Goal: Task Accomplishment & Management: Use online tool/utility

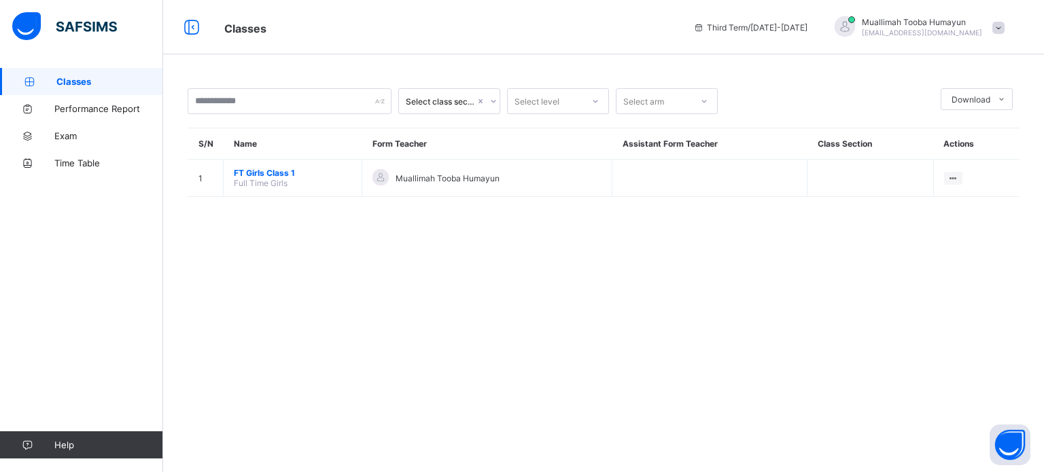
click at [984, 33] on div "[PERSON_NAME] [EMAIL_ADDRESS][DOMAIN_NAME]" at bounding box center [916, 27] width 190 height 22
click at [954, 166] on span "Logout" at bounding box center [961, 162] width 90 height 16
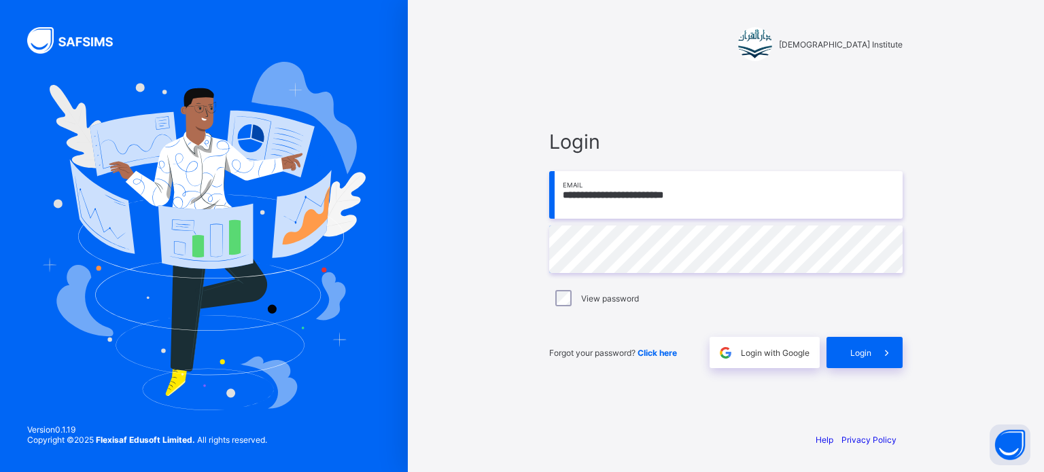
click at [654, 203] on input "**********" at bounding box center [725, 195] width 353 height 48
type input "**********"
click at [886, 358] on icon at bounding box center [887, 353] width 14 height 13
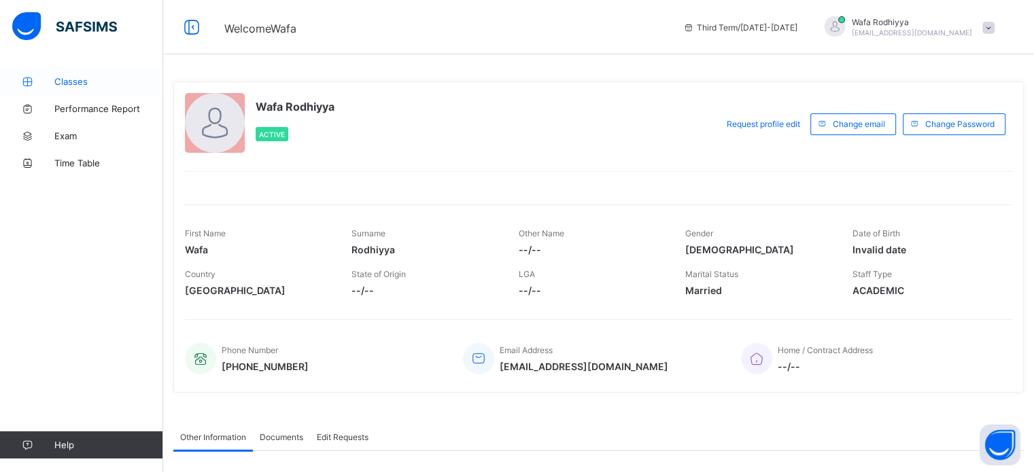
click at [81, 84] on span "Classes" at bounding box center [108, 81] width 109 height 11
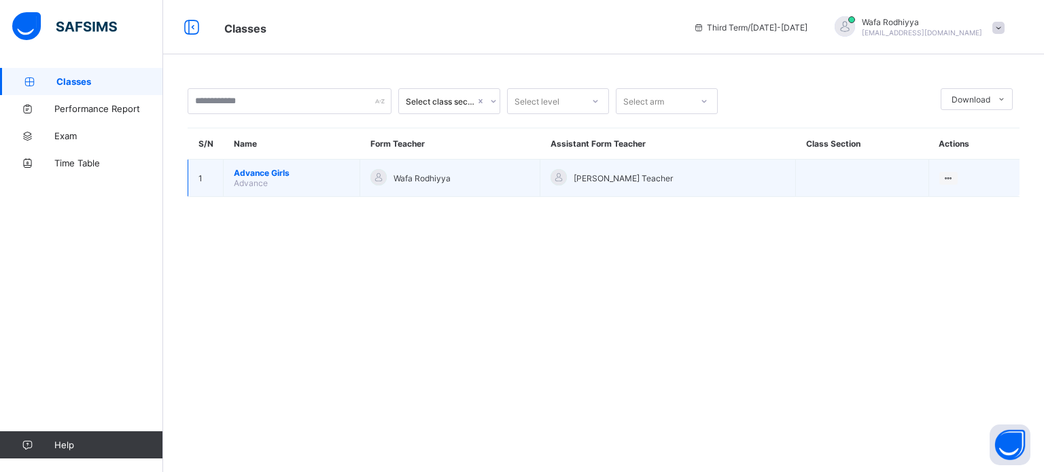
click at [283, 177] on span "Advance Girls" at bounding box center [292, 173] width 116 height 10
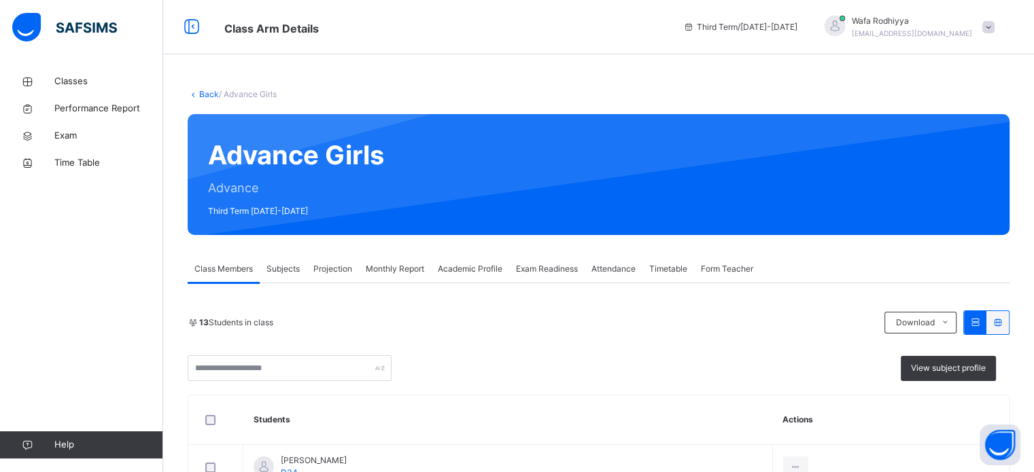
scroll to position [79, 0]
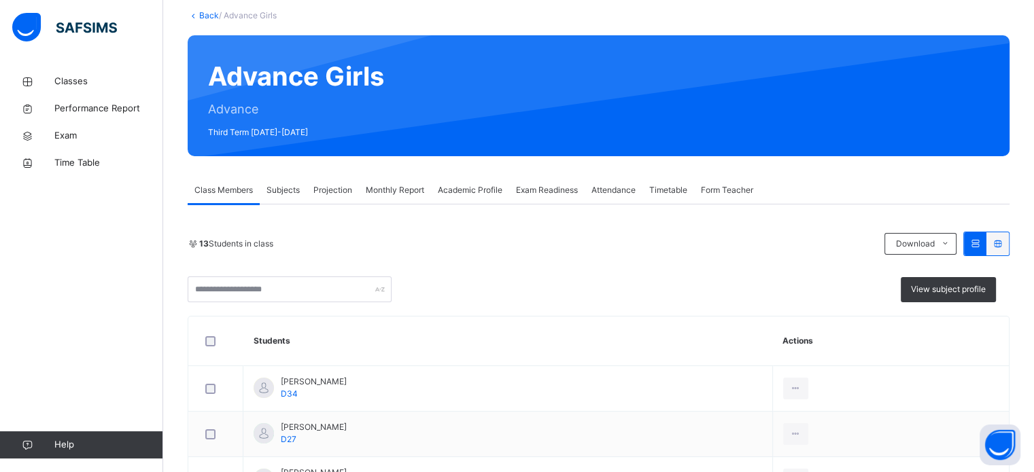
click at [634, 186] on span "Attendance" at bounding box center [613, 190] width 44 height 12
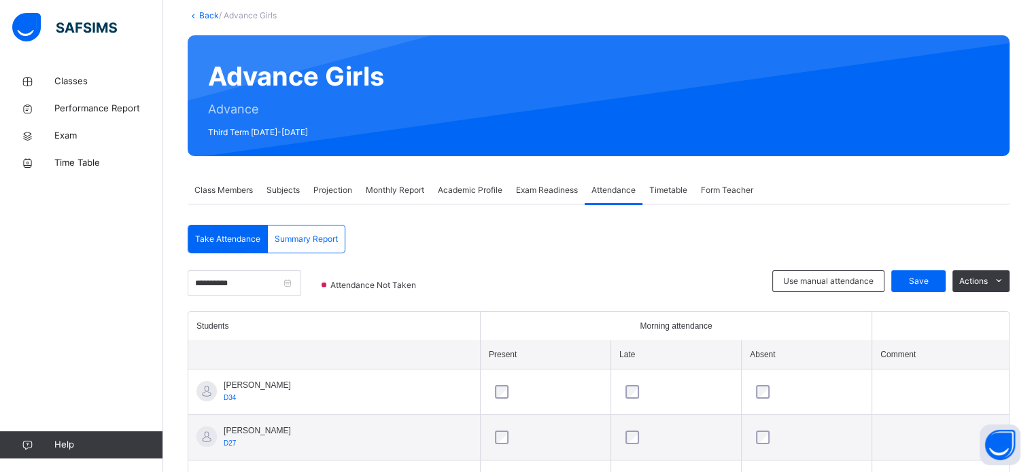
scroll to position [213, 0]
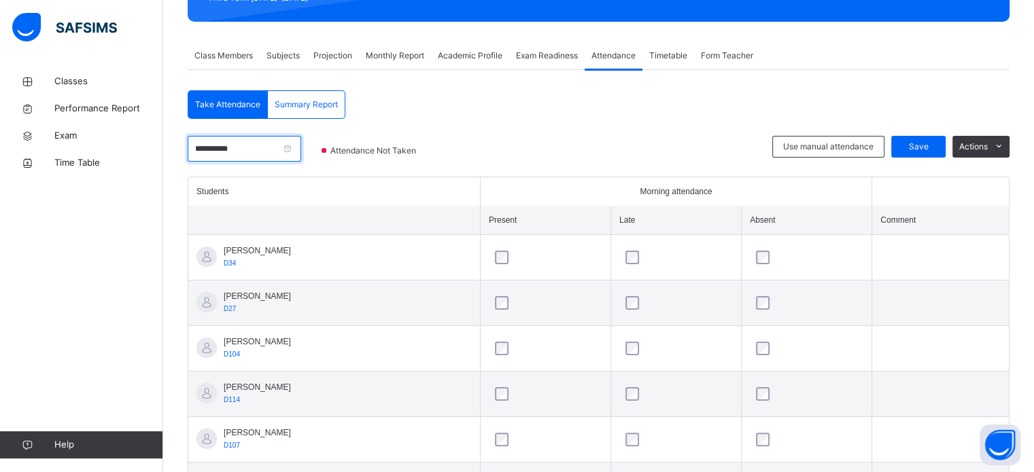
click at [301, 147] on input "**********" at bounding box center [245, 149] width 114 height 26
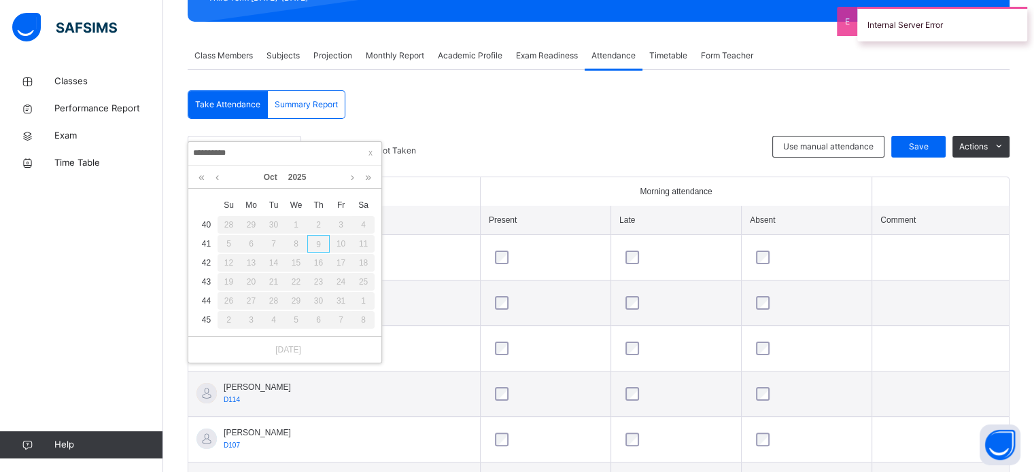
click at [279, 242] on div "7" at bounding box center [273, 244] width 22 height 18
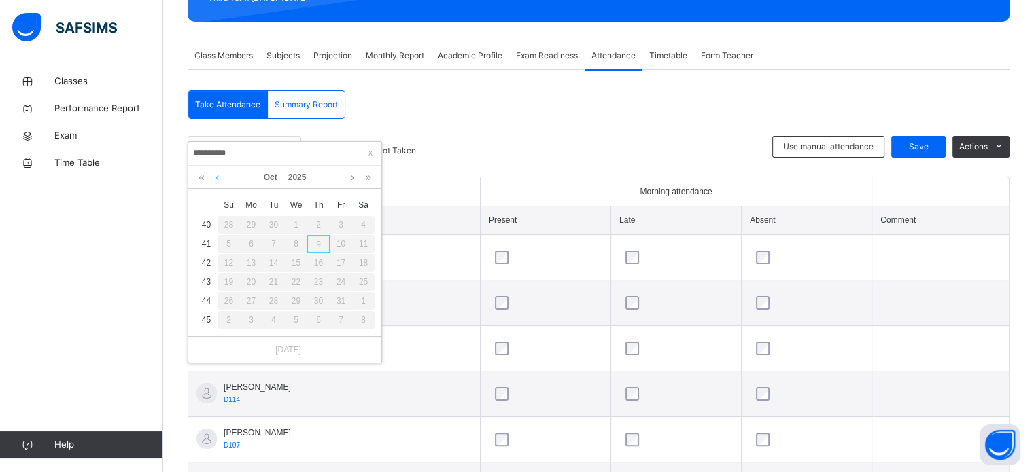
click at [215, 177] on link at bounding box center [217, 177] width 10 height 23
click at [349, 173] on link at bounding box center [352, 177] width 10 height 23
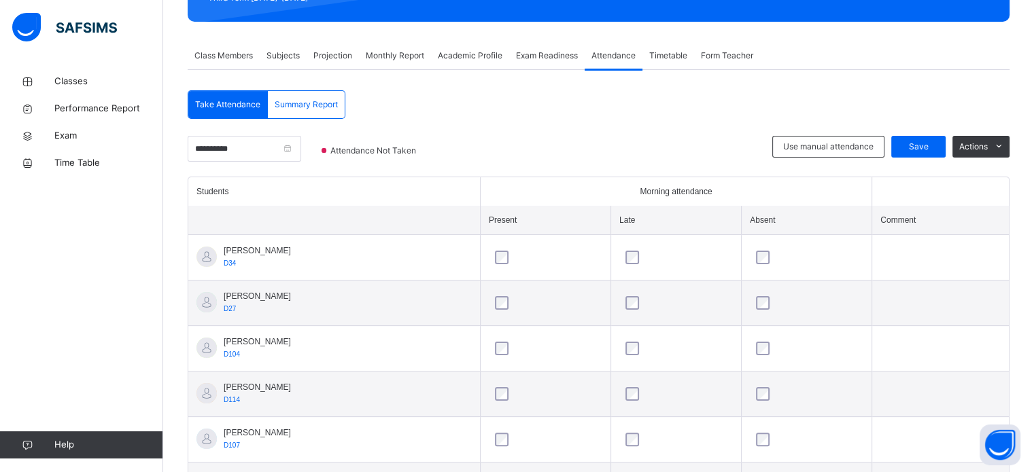
click at [536, 87] on div "**********" at bounding box center [599, 450] width 822 height 761
click at [337, 56] on span "Projection" at bounding box center [332, 56] width 39 height 12
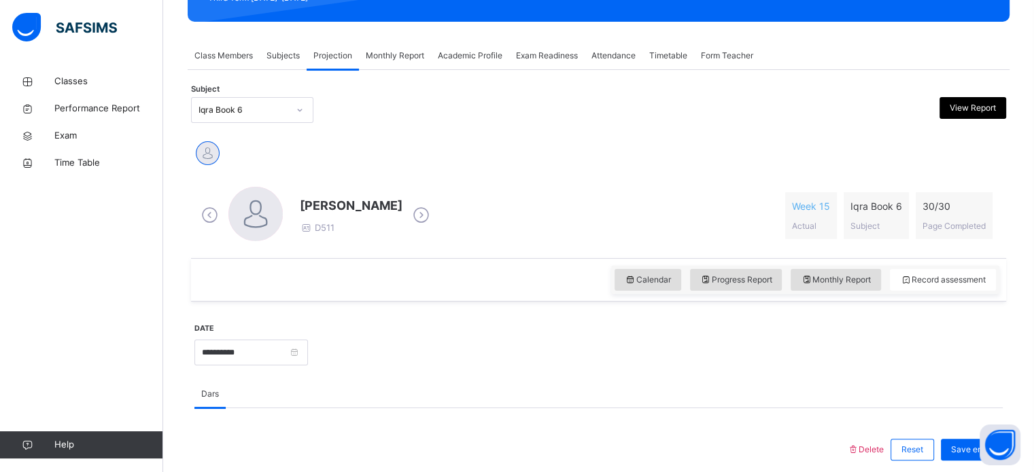
scroll to position [0, 0]
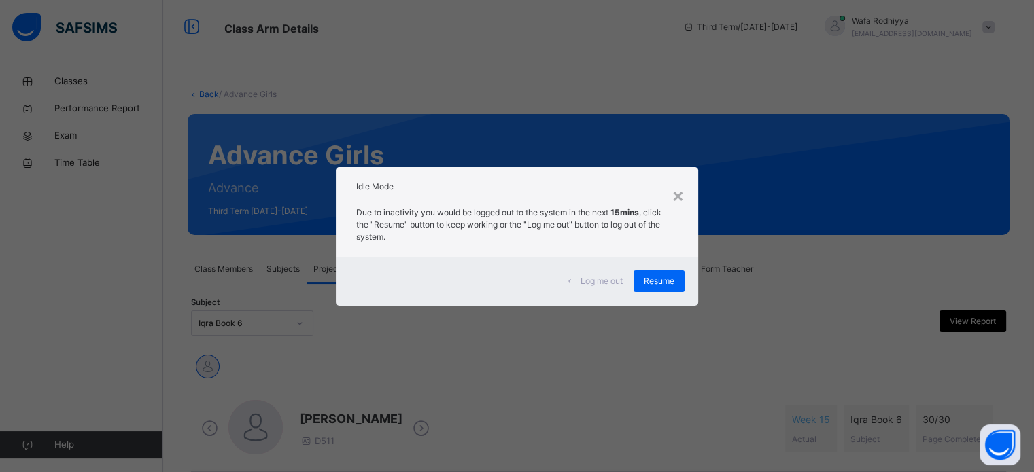
click at [697, 206] on div "Due to inactivity you would be logged out to the system in the next 15mins , cl…" at bounding box center [517, 228] width 362 height 57
click at [684, 189] on div "×" at bounding box center [678, 195] width 13 height 29
click at [661, 288] on div "Resume" at bounding box center [658, 282] width 51 height 22
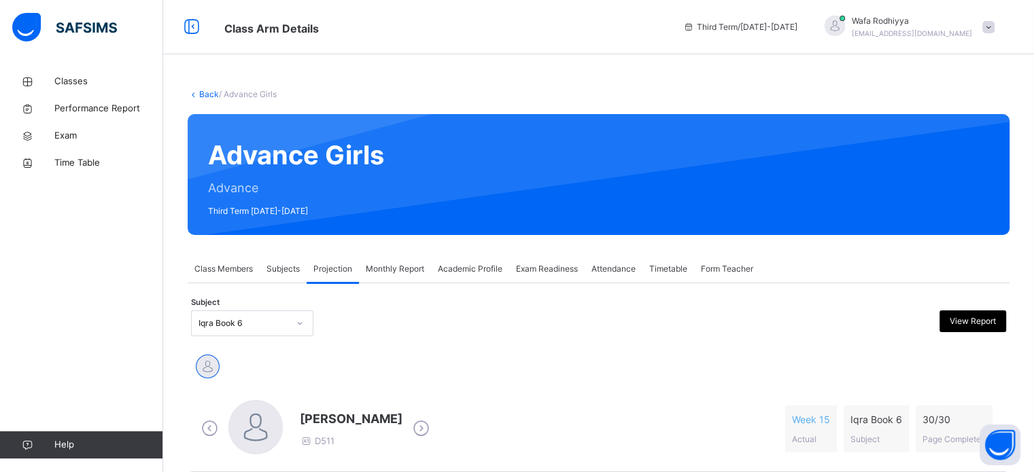
click at [290, 321] on div at bounding box center [299, 324] width 23 height 22
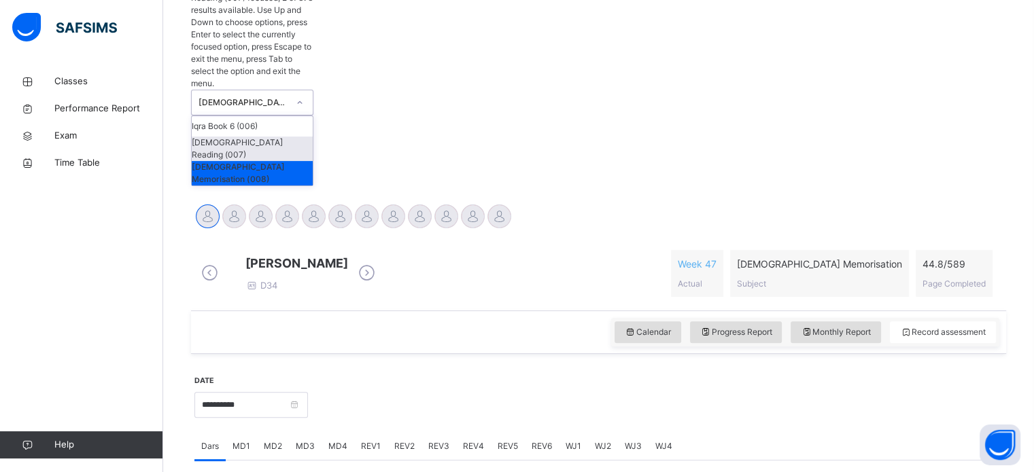
scroll to position [364, 0]
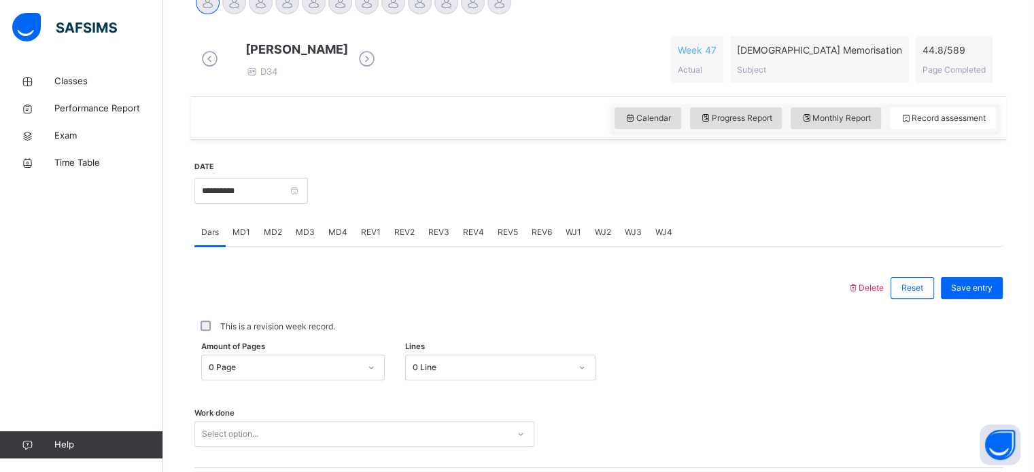
click at [368, 175] on div at bounding box center [655, 189] width 681 height 58
click at [505, 5] on div at bounding box center [499, 2] width 24 height 24
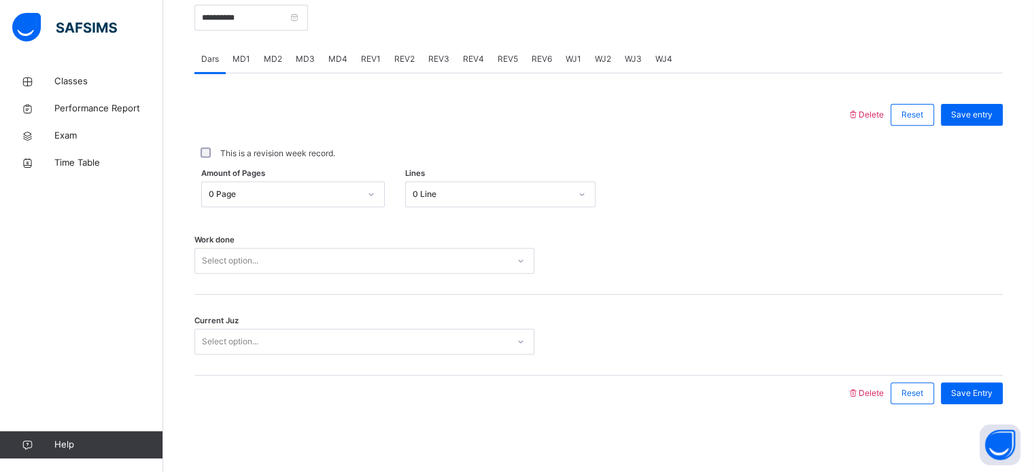
scroll to position [548, 0]
click at [370, 258] on div "Select option..." at bounding box center [351, 261] width 313 height 21
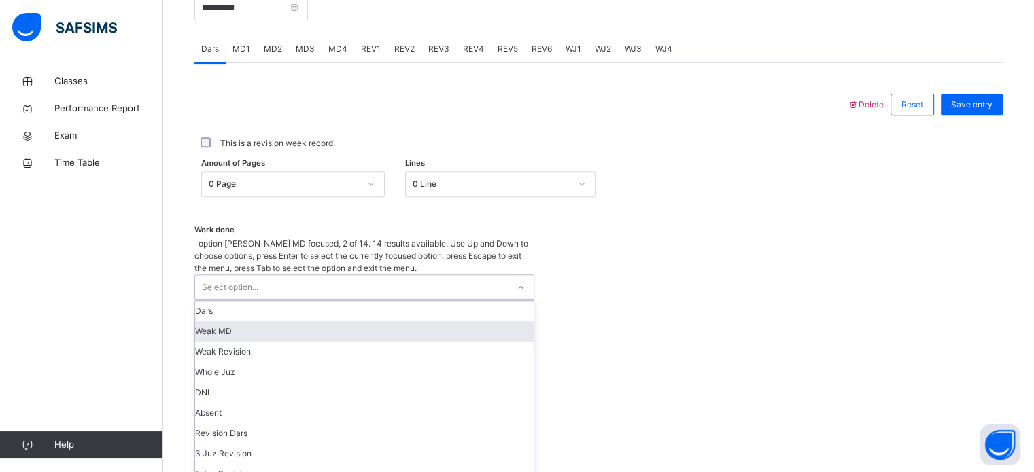
scroll to position [136, 0]
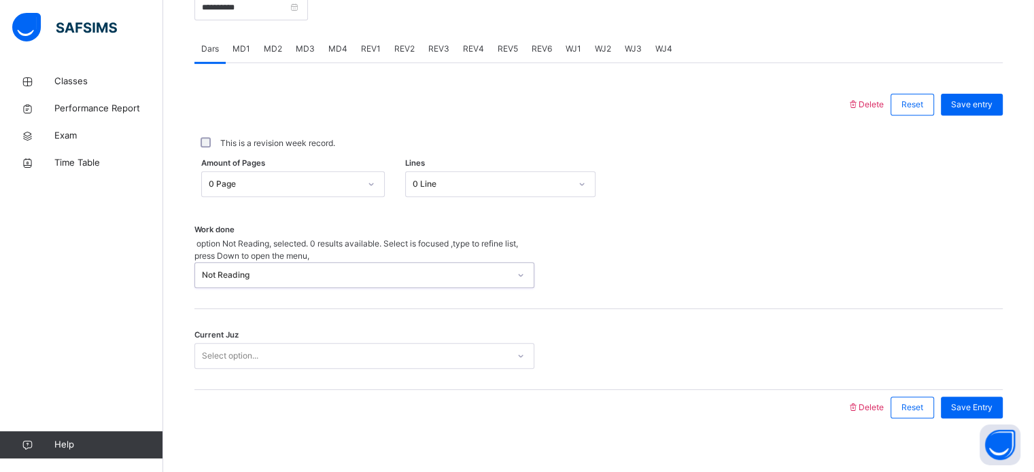
click at [270, 346] on div "Select option..." at bounding box center [351, 356] width 313 height 21
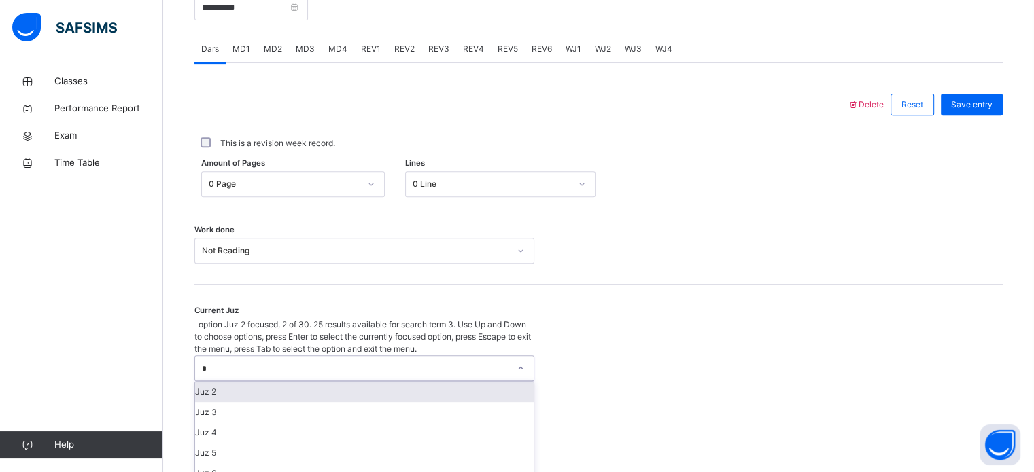
type input "**"
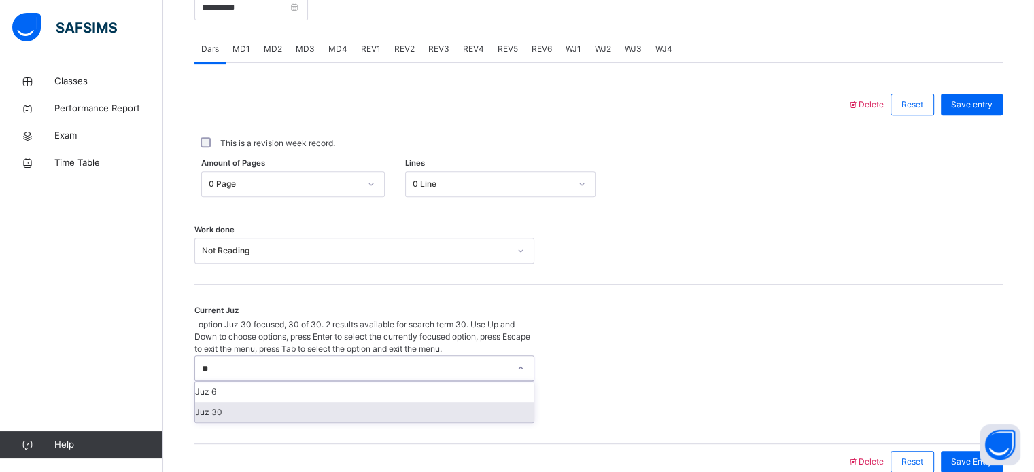
click at [261, 404] on div "Juz 30" at bounding box center [364, 412] width 338 height 20
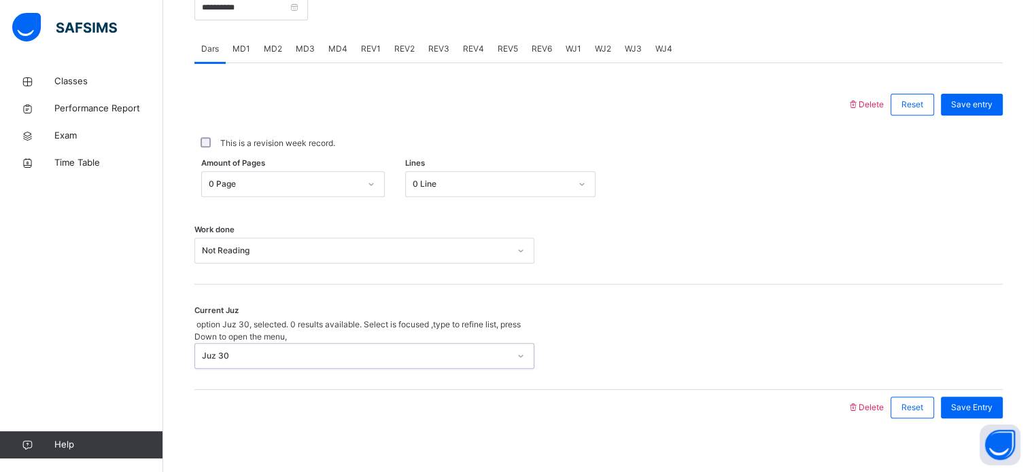
click at [965, 405] on div "Save Entry" at bounding box center [968, 407] width 69 height 35
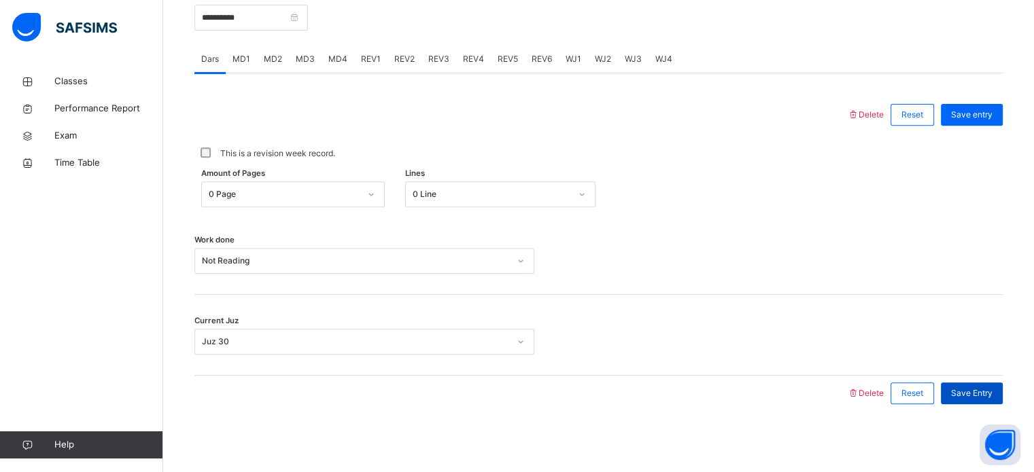
click at [965, 398] on span "Save Entry" at bounding box center [971, 393] width 41 height 12
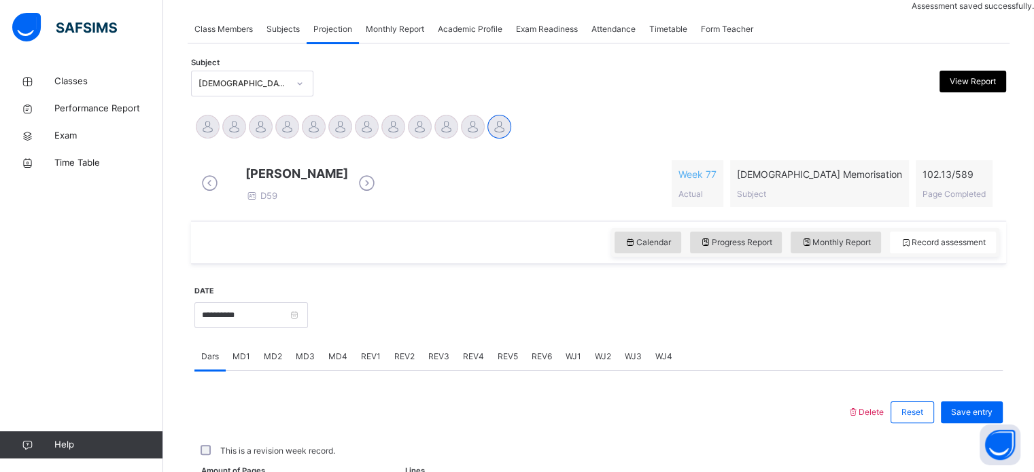
scroll to position [548, 0]
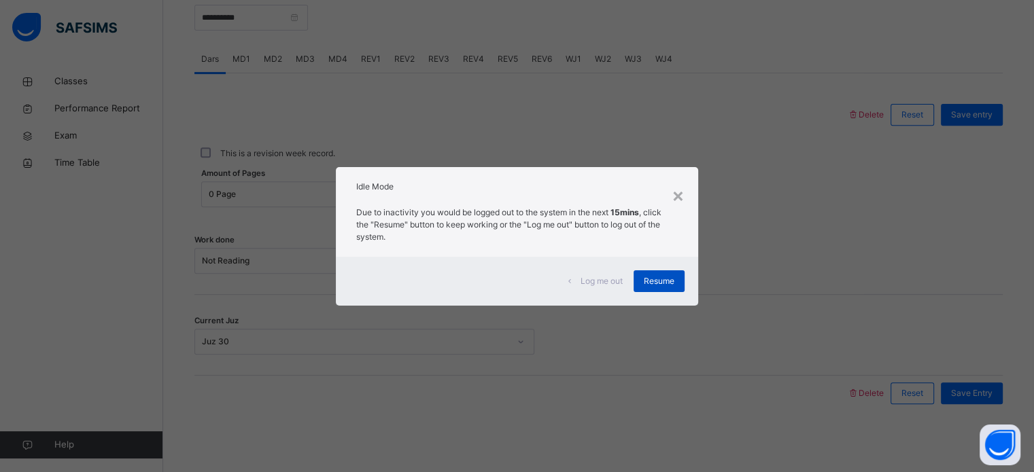
click at [656, 279] on span "Resume" at bounding box center [659, 281] width 31 height 12
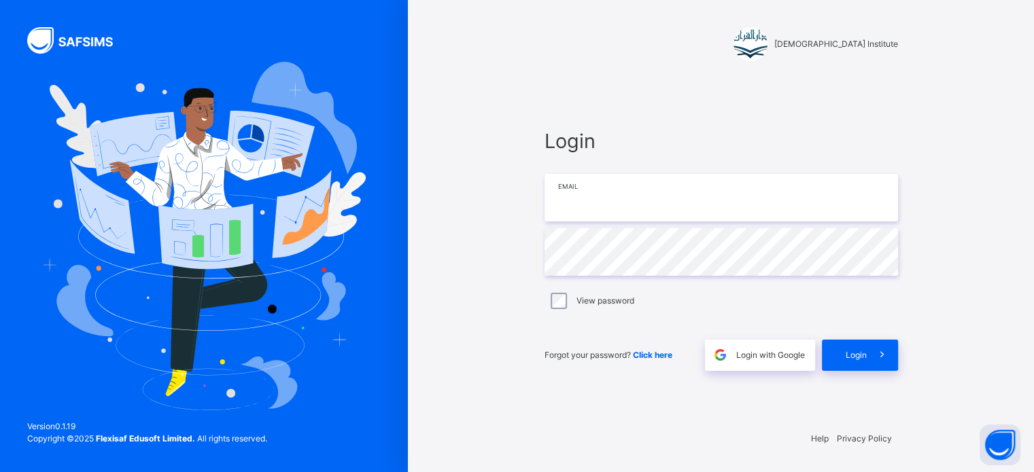
type input "**********"
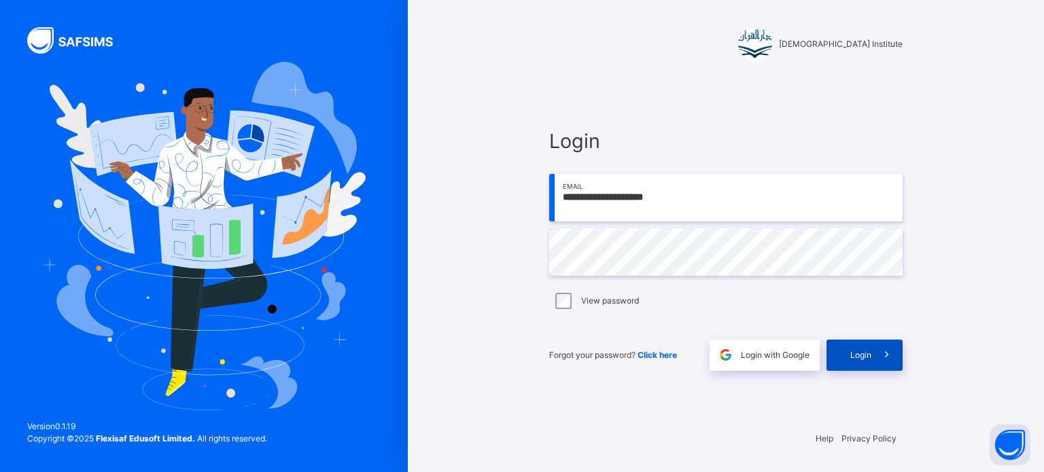
click at [866, 366] on div "Login" at bounding box center [864, 355] width 76 height 31
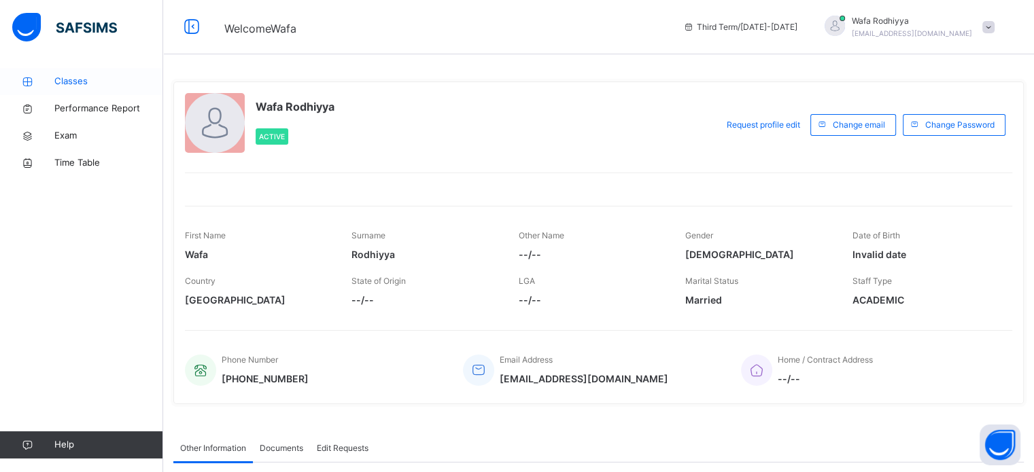
click at [101, 78] on span "Classes" at bounding box center [108, 82] width 109 height 14
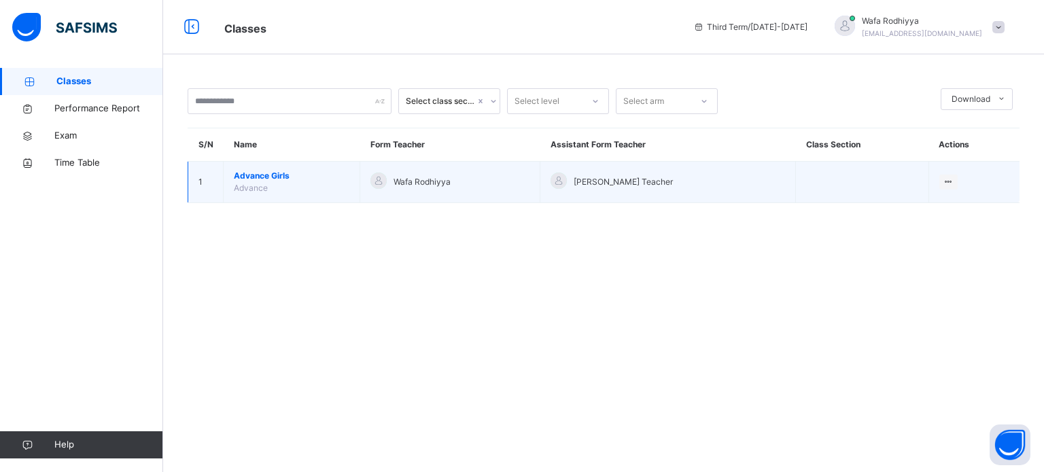
click at [313, 190] on td "Advance Girls Advance" at bounding box center [292, 182] width 137 height 41
click at [262, 188] on span "Advance" at bounding box center [251, 188] width 34 height 10
click at [307, 192] on td "Advance Girls Advance" at bounding box center [292, 182] width 137 height 41
click at [304, 179] on span "Advance Girls" at bounding box center [292, 176] width 116 height 12
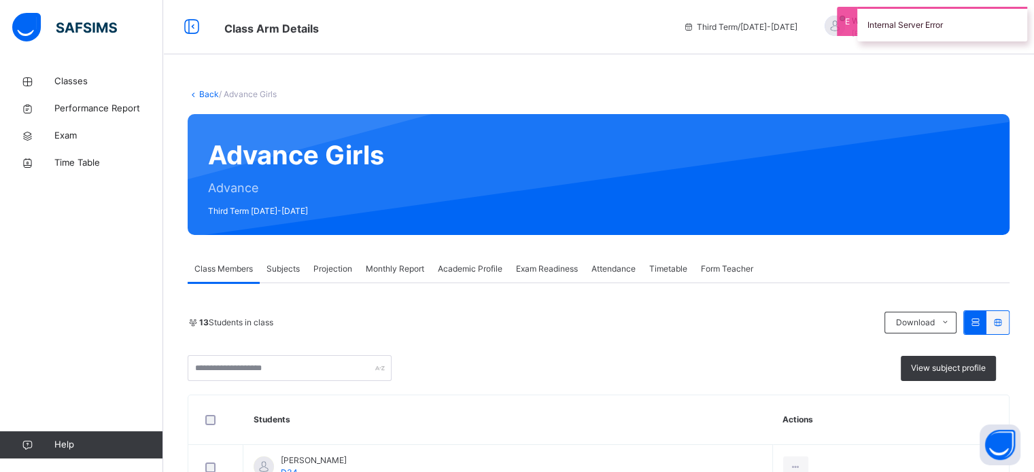
click at [334, 268] on span "Projection" at bounding box center [332, 269] width 39 height 12
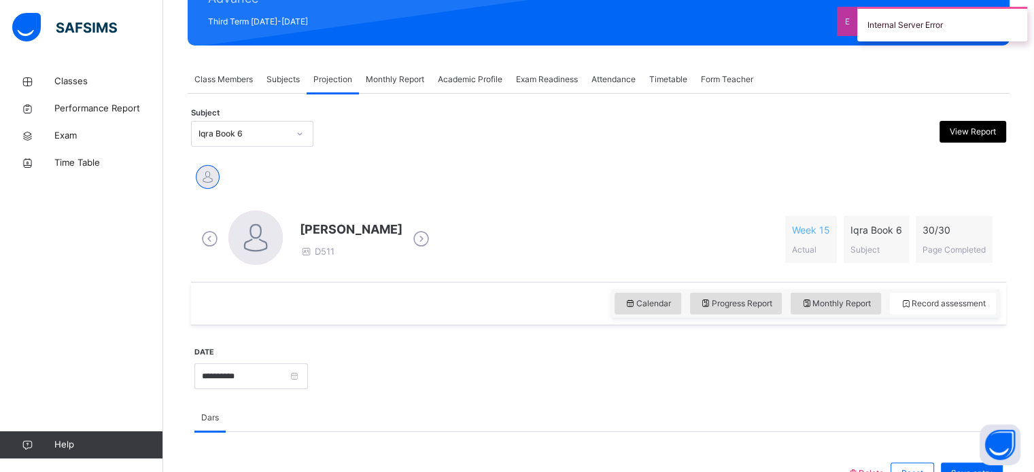
scroll to position [190, 0]
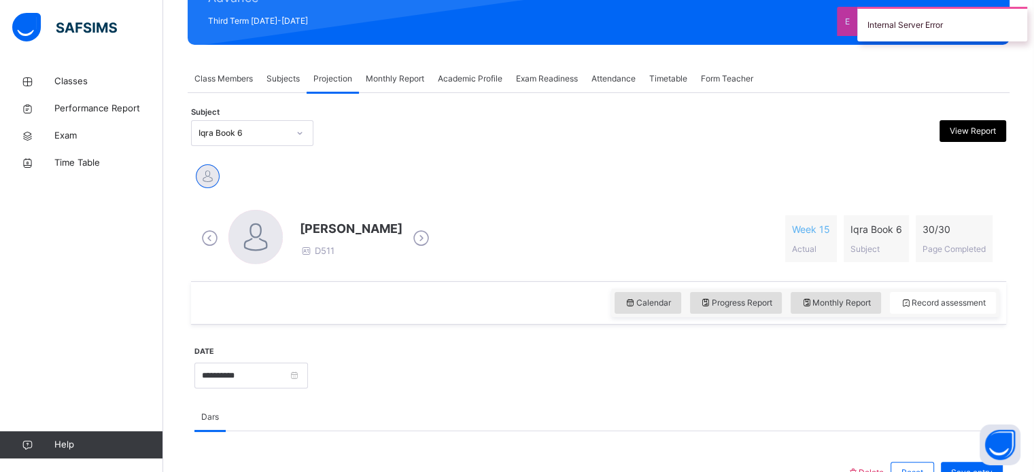
click at [280, 125] on div "Iqra Book 6" at bounding box center [239, 133] width 95 height 21
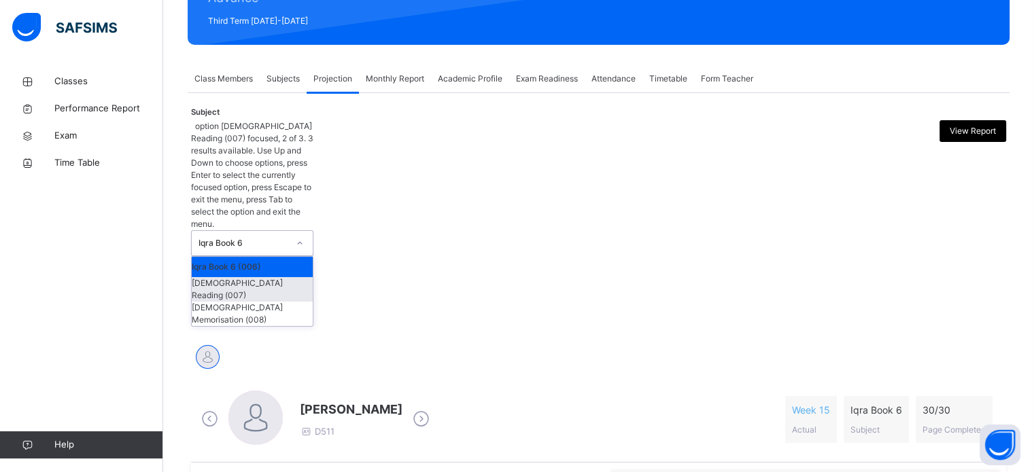
click at [285, 277] on div "[DEMOGRAPHIC_DATA] Reading (007)" at bounding box center [252, 289] width 121 height 24
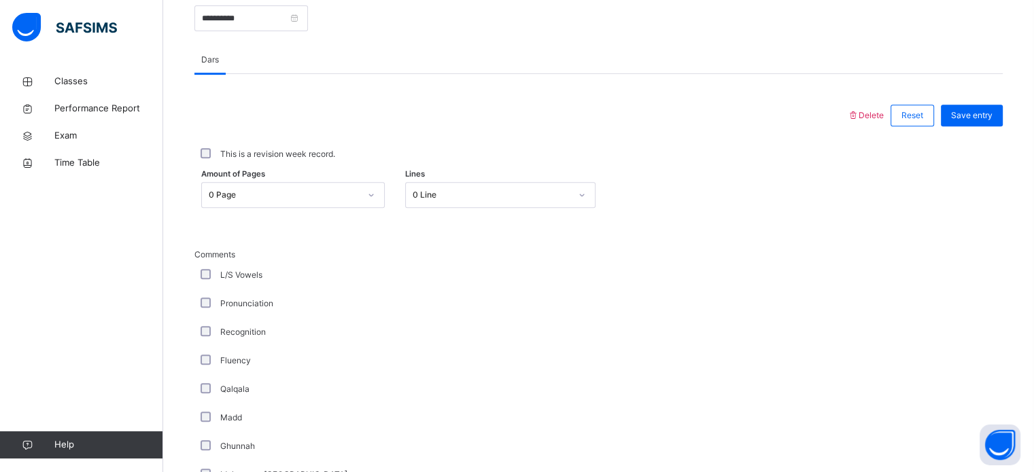
scroll to position [610, 0]
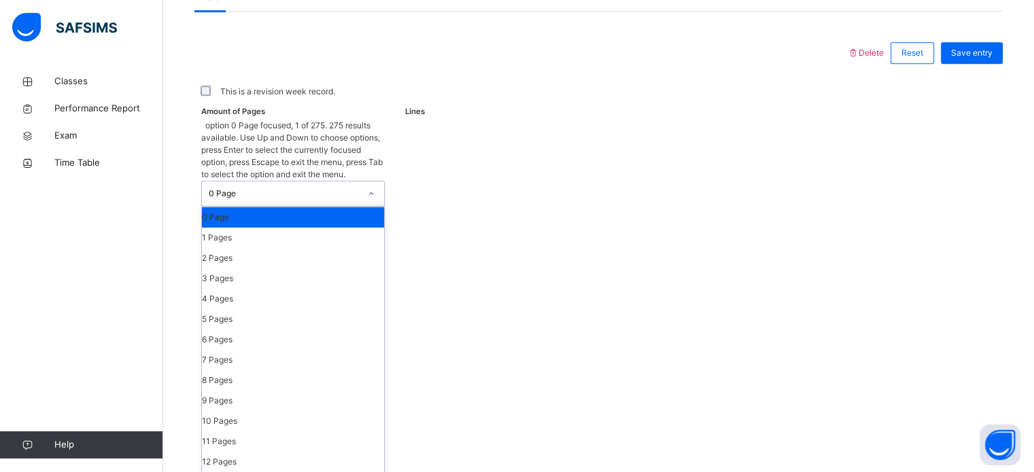
click at [242, 188] on div "0 Page" at bounding box center [284, 194] width 151 height 12
click at [245, 228] on div "1 Pages" at bounding box center [293, 238] width 182 height 20
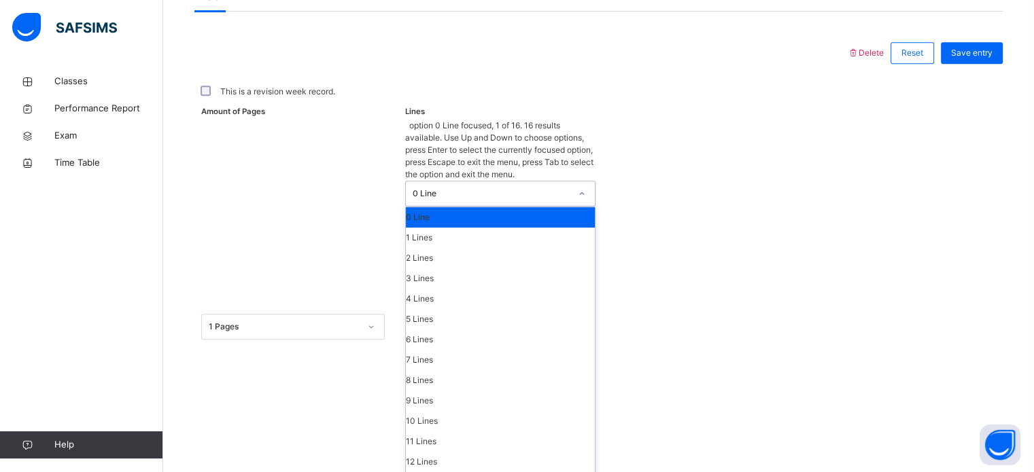
click at [475, 188] on div "0 Line" at bounding box center [492, 194] width 158 height 12
click at [497, 411] on div "10 Lines" at bounding box center [500, 421] width 189 height 20
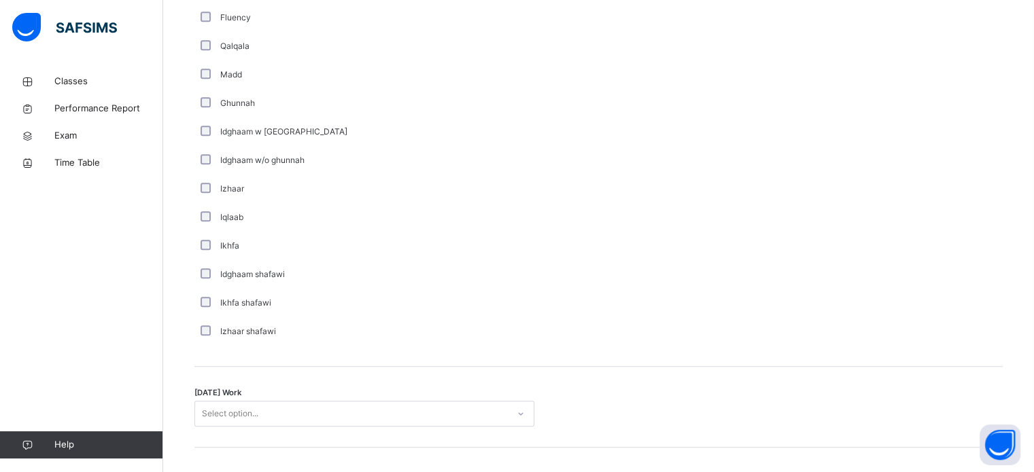
scroll to position [967, 0]
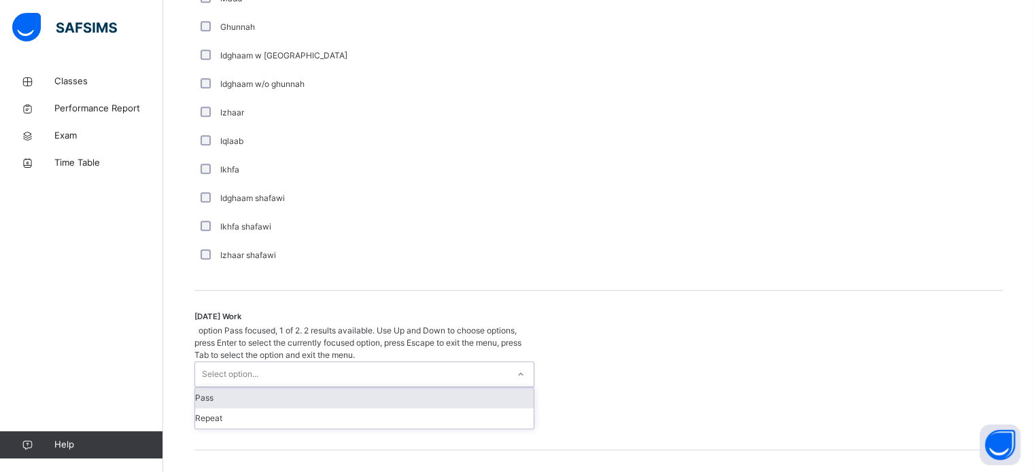
click at [226, 362] on div "Select option..." at bounding box center [230, 375] width 56 height 26
click at [227, 388] on div "Pass" at bounding box center [364, 398] width 338 height 20
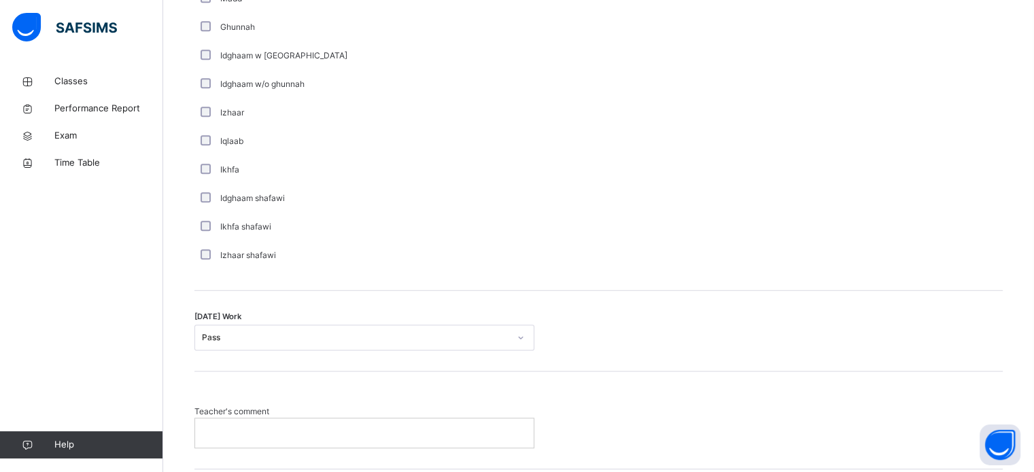
click at [232, 434] on p at bounding box center [364, 433] width 318 height 12
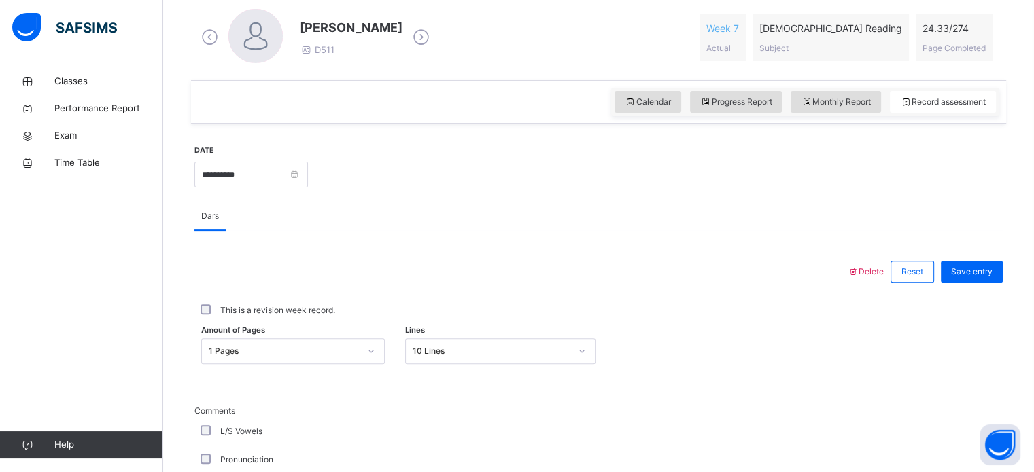
scroll to position [389, 0]
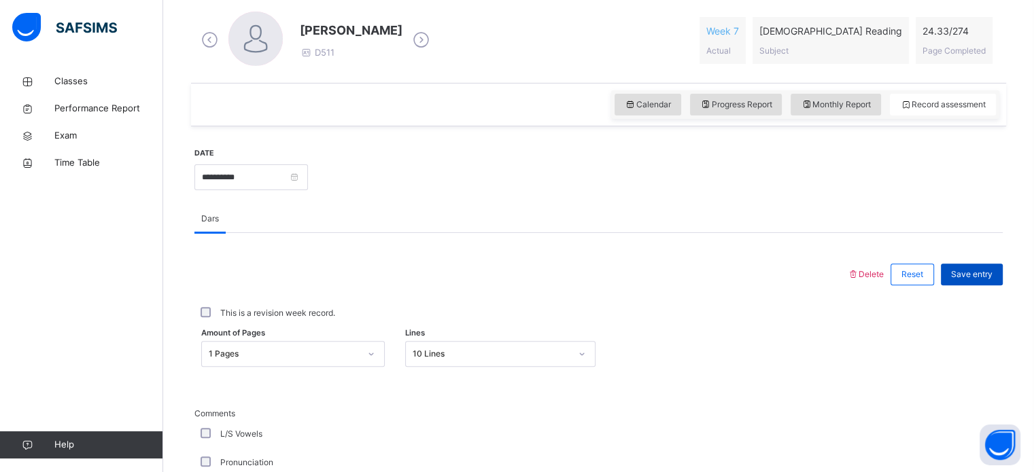
click at [986, 271] on span "Save entry" at bounding box center [971, 274] width 41 height 12
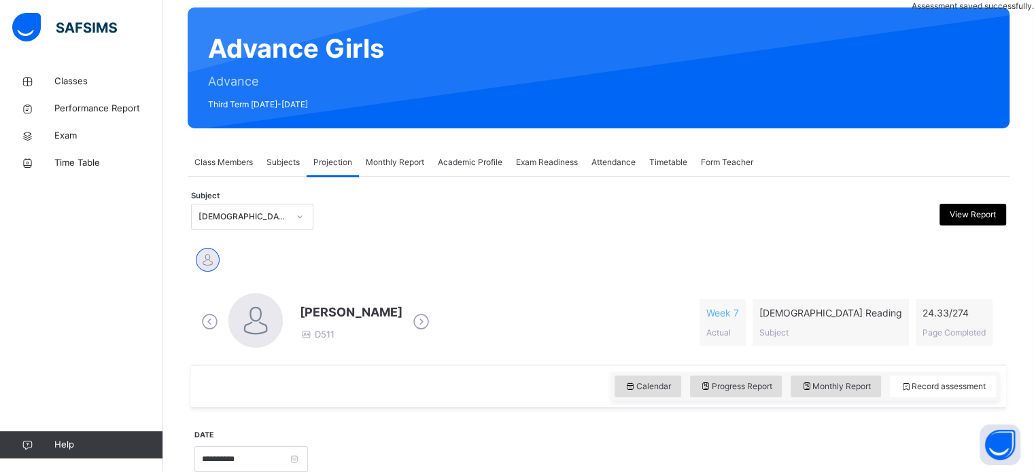
scroll to position [106, 0]
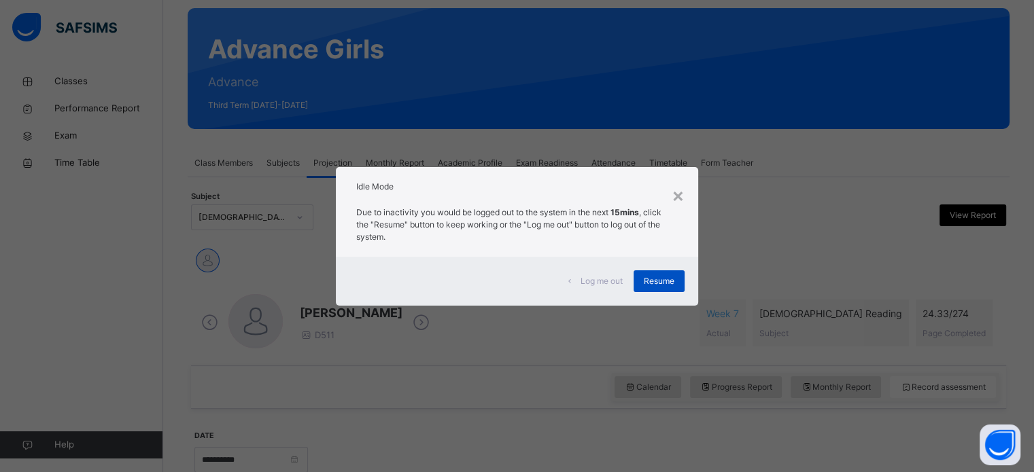
click at [674, 279] on span "Resume" at bounding box center [659, 281] width 31 height 12
click at [650, 277] on span "Resume" at bounding box center [659, 281] width 31 height 12
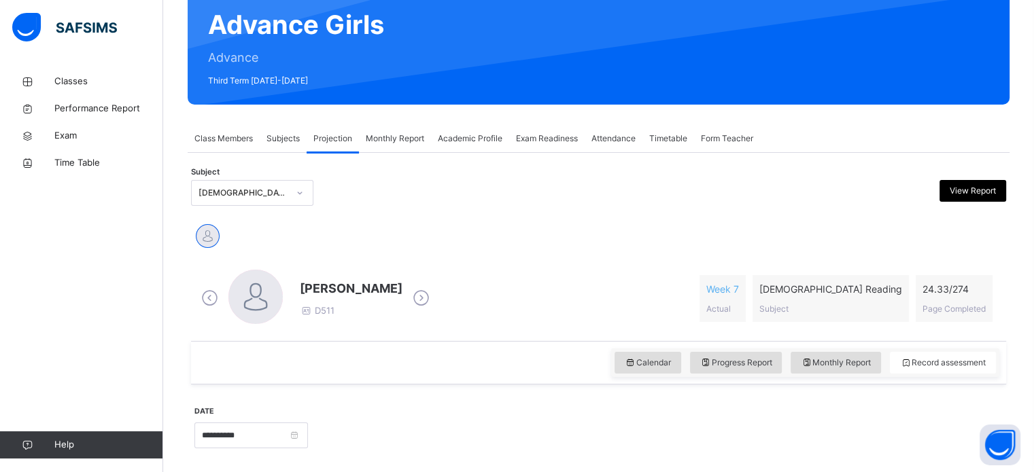
scroll to position [130, 0]
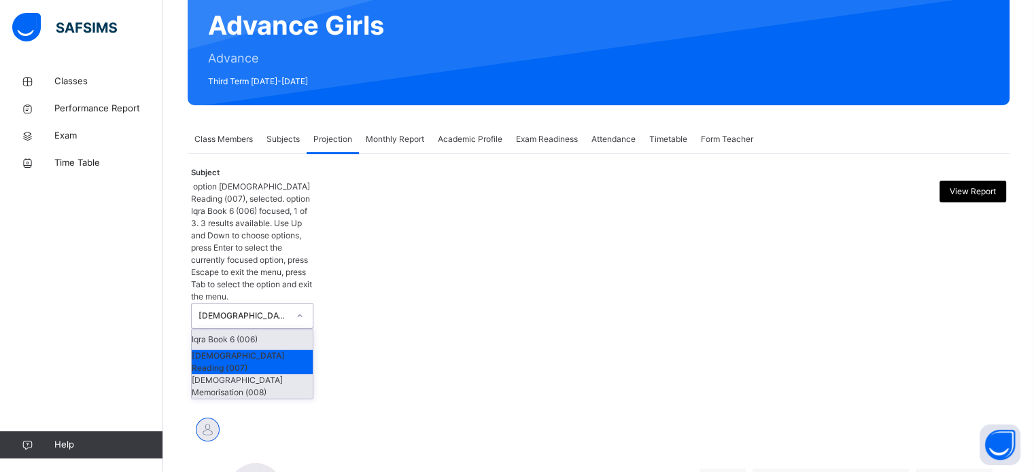
click at [264, 375] on div "[DEMOGRAPHIC_DATA] Memorisation (008)" at bounding box center [252, 387] width 121 height 24
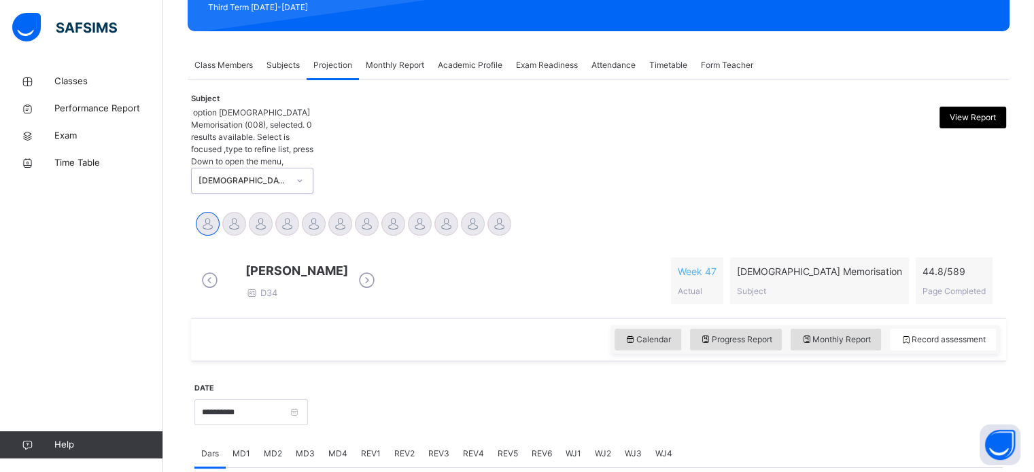
scroll to position [240, 0]
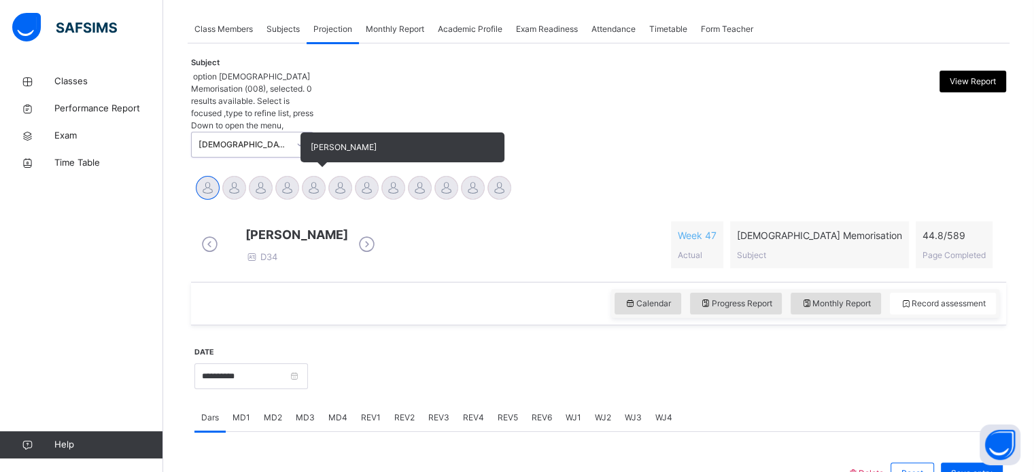
click at [321, 176] on div at bounding box center [314, 188] width 24 height 24
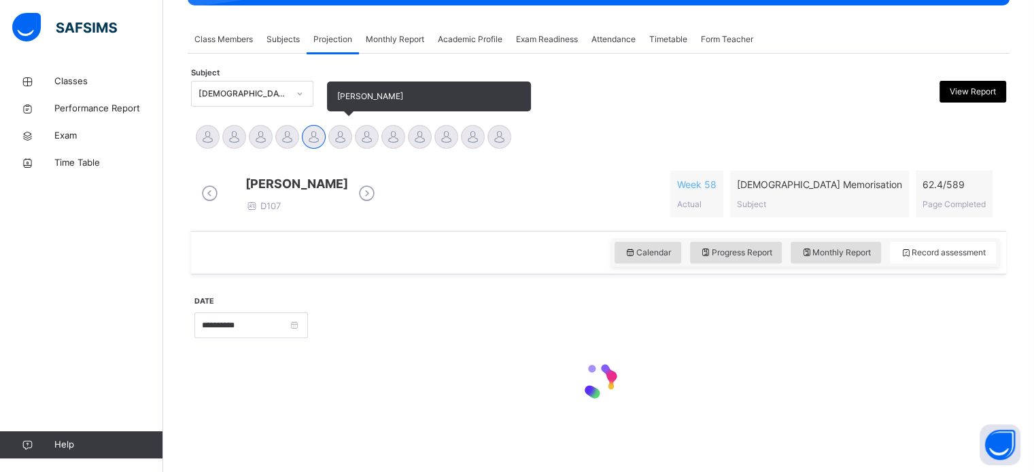
click at [350, 132] on div at bounding box center [340, 137] width 24 height 24
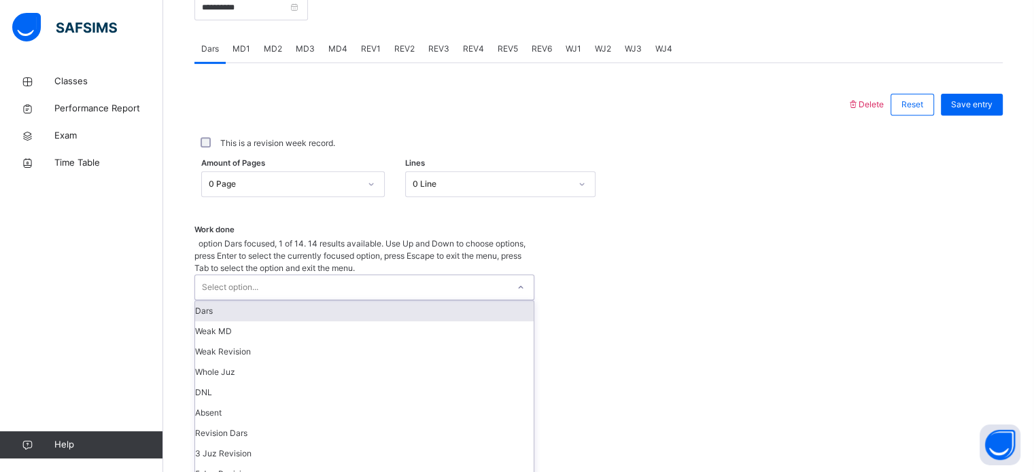
scroll to position [136, 0]
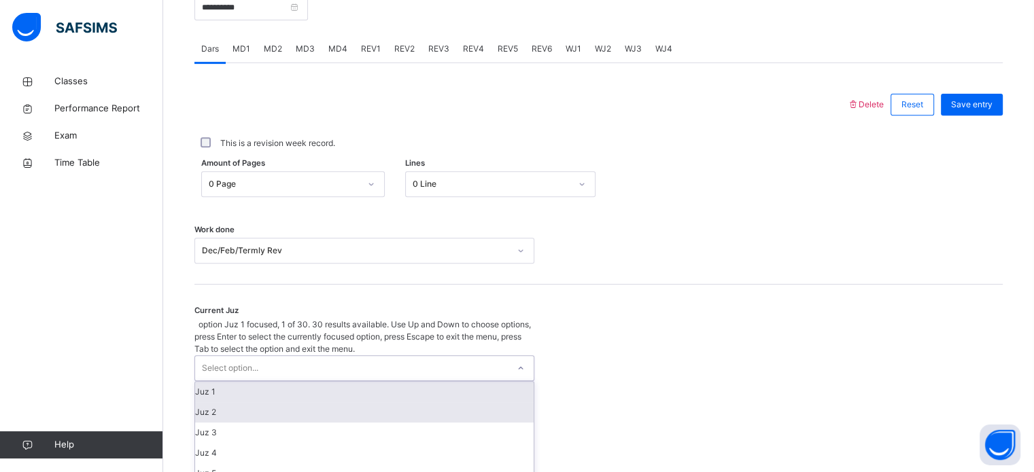
click at [217, 402] on div "Juz 2" at bounding box center [364, 412] width 338 height 20
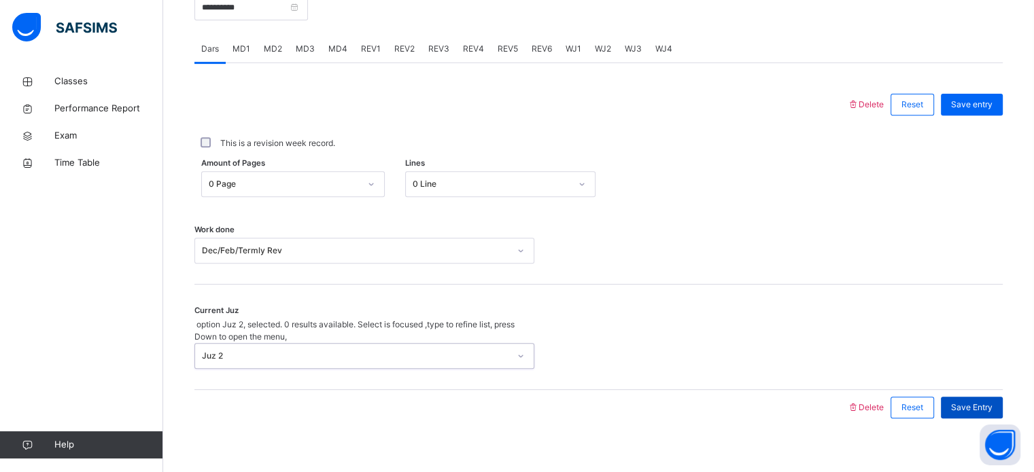
click at [979, 397] on div "Save Entry" at bounding box center [972, 408] width 62 height 22
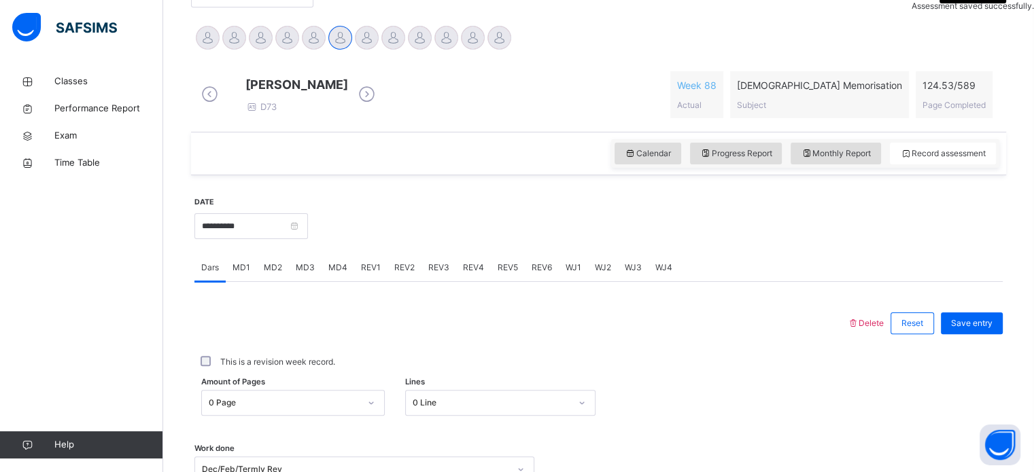
scroll to position [311, 0]
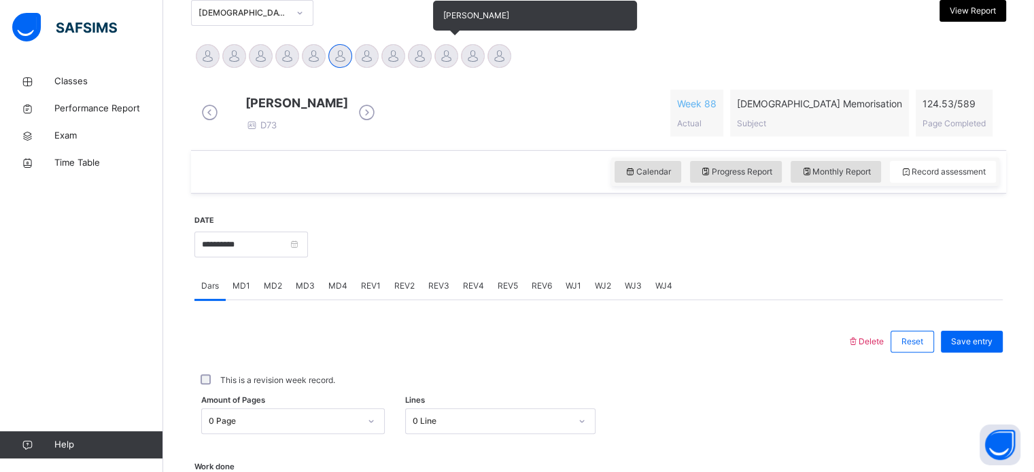
click at [449, 55] on div at bounding box center [446, 56] width 24 height 24
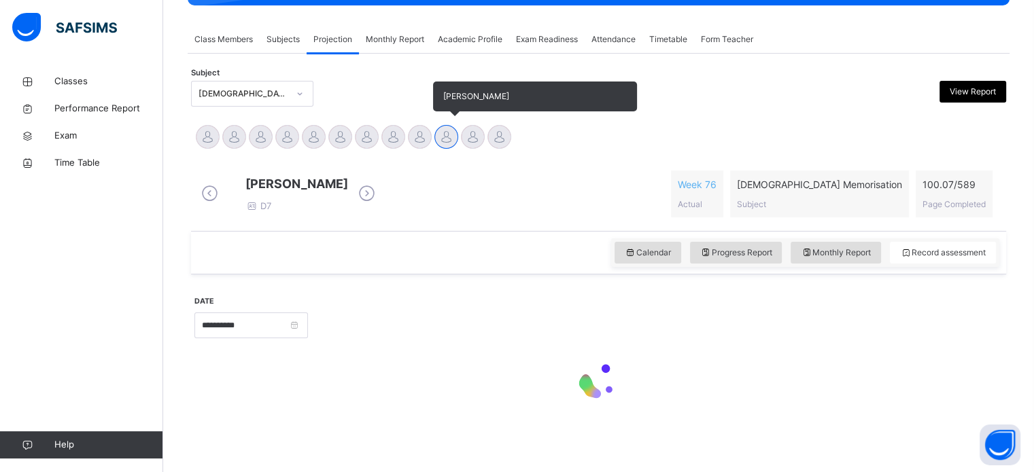
scroll to position [240, 0]
click at [418, 125] on div at bounding box center [420, 137] width 24 height 24
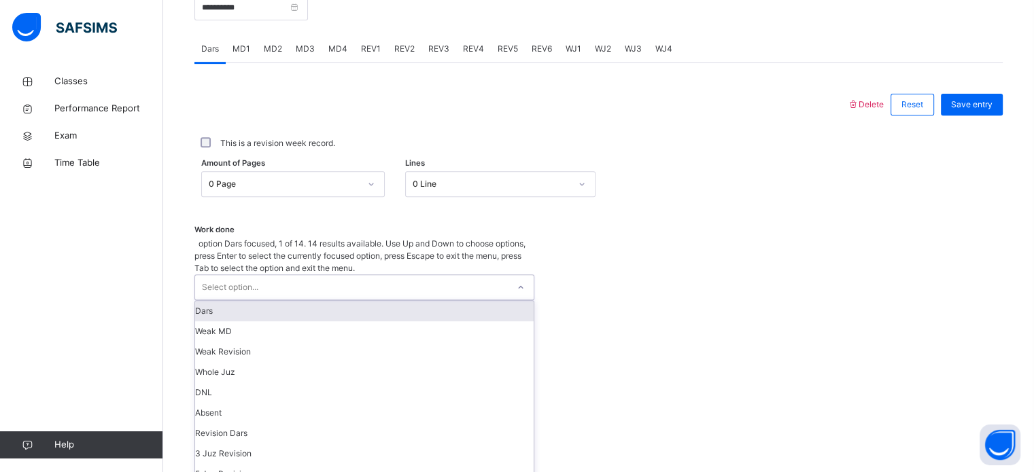
scroll to position [136, 0]
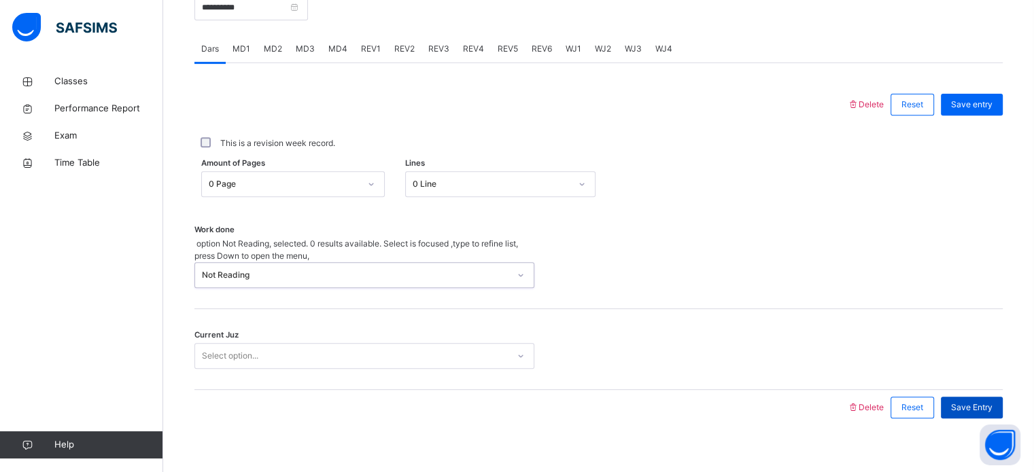
click at [979, 402] on span "Save Entry" at bounding box center [971, 408] width 41 height 12
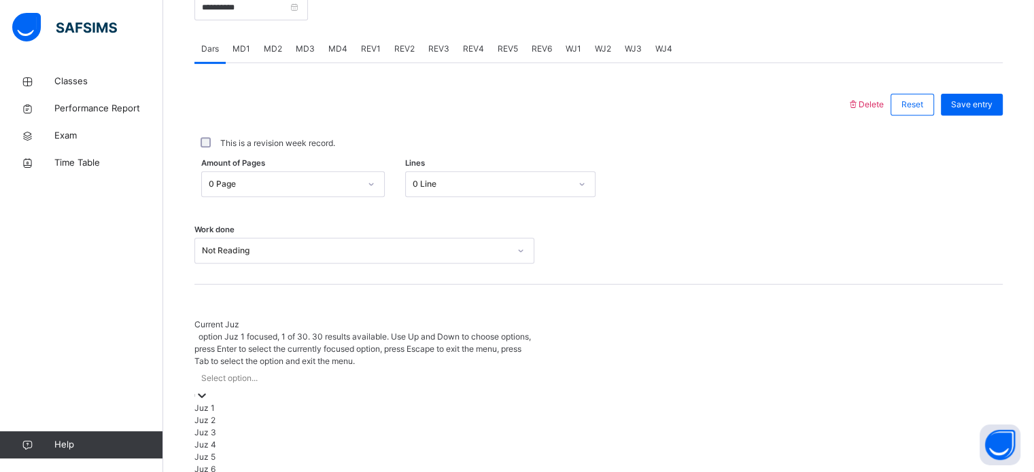
click at [379, 415] on div "Juz 2" at bounding box center [364, 421] width 340 height 12
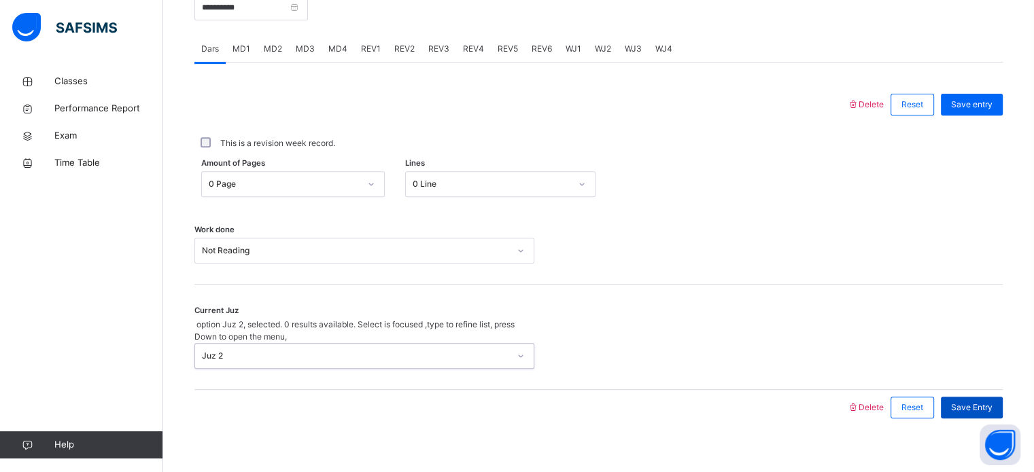
click at [972, 402] on span "Save Entry" at bounding box center [971, 408] width 41 height 12
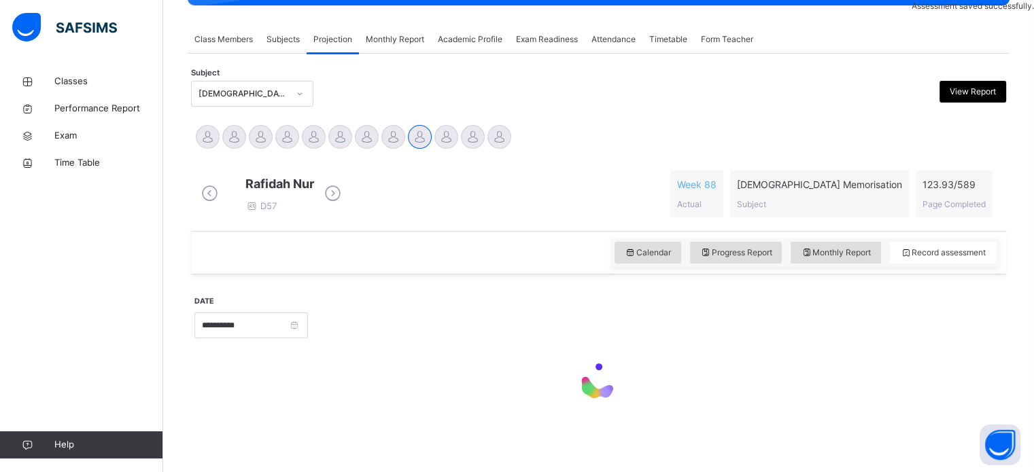
scroll to position [232, 0]
click at [308, 321] on input "**********" at bounding box center [251, 326] width 114 height 26
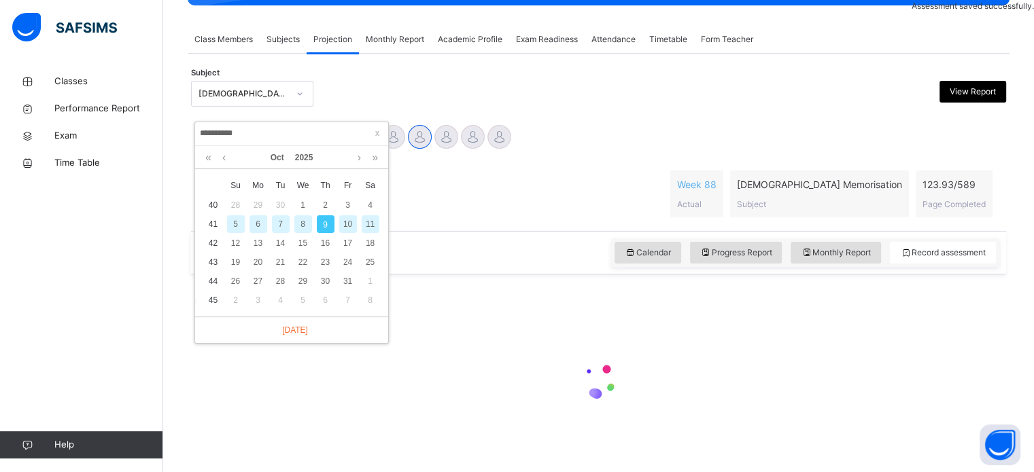
click at [280, 223] on div "7" at bounding box center [281, 224] width 18 height 18
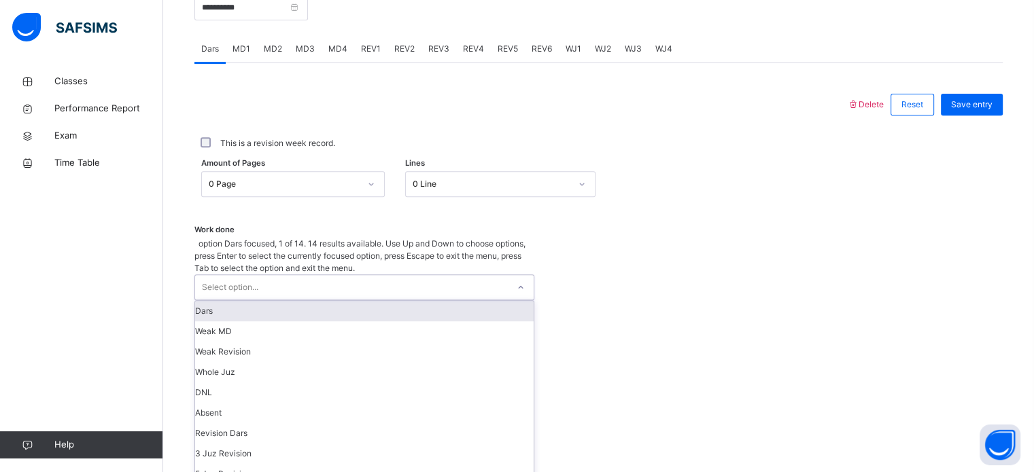
scroll to position [136, 0]
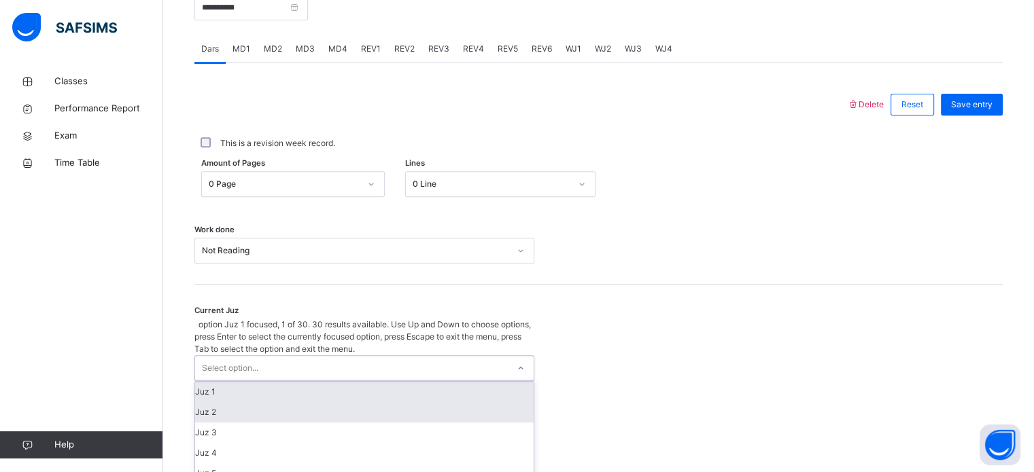
click at [264, 402] on div "Juz 2" at bounding box center [364, 412] width 338 height 20
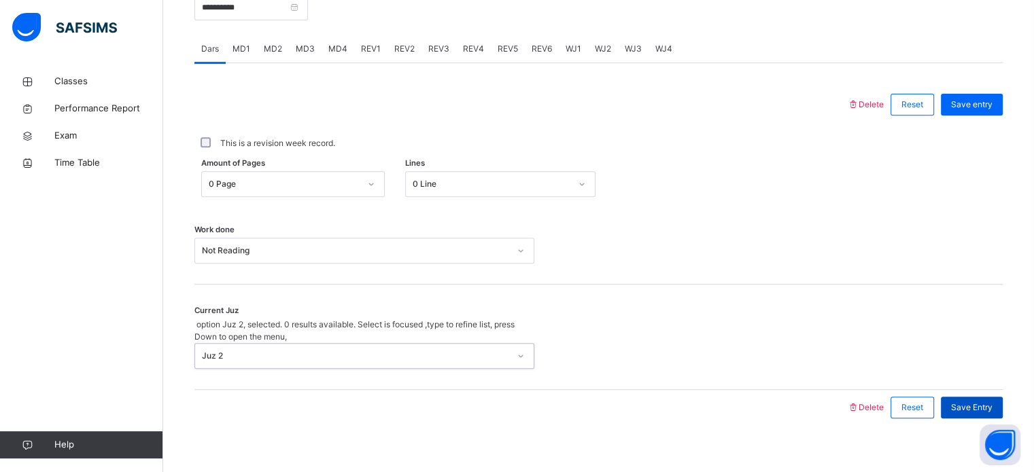
click at [981, 402] on span "Save Entry" at bounding box center [971, 408] width 41 height 12
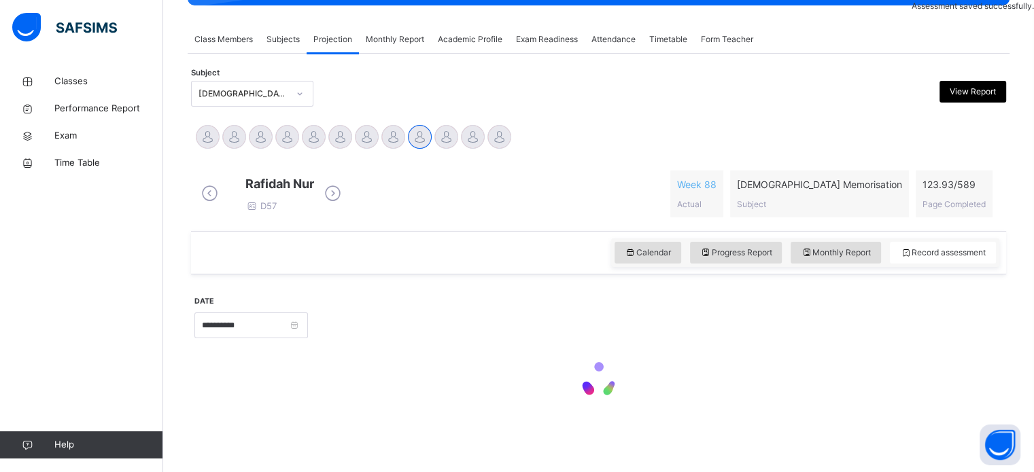
scroll to position [240, 0]
click at [300, 317] on input "**********" at bounding box center [251, 326] width 114 height 26
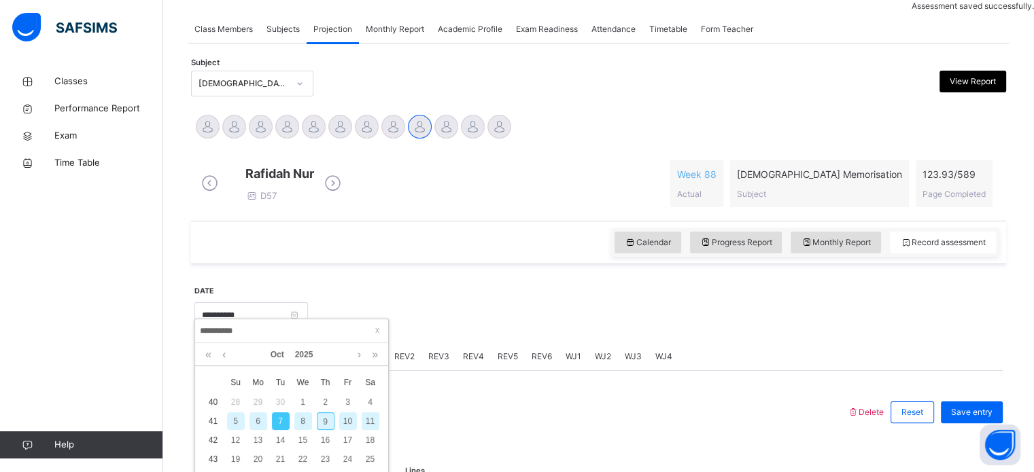
click at [329, 333] on input "**********" at bounding box center [291, 331] width 185 height 15
click at [322, 418] on div "9" at bounding box center [326, 422] width 18 height 18
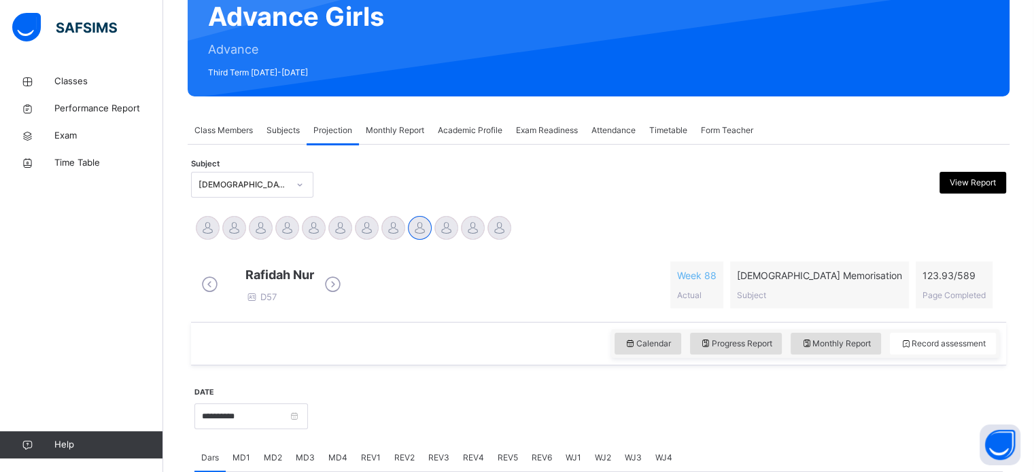
scroll to position [136, 0]
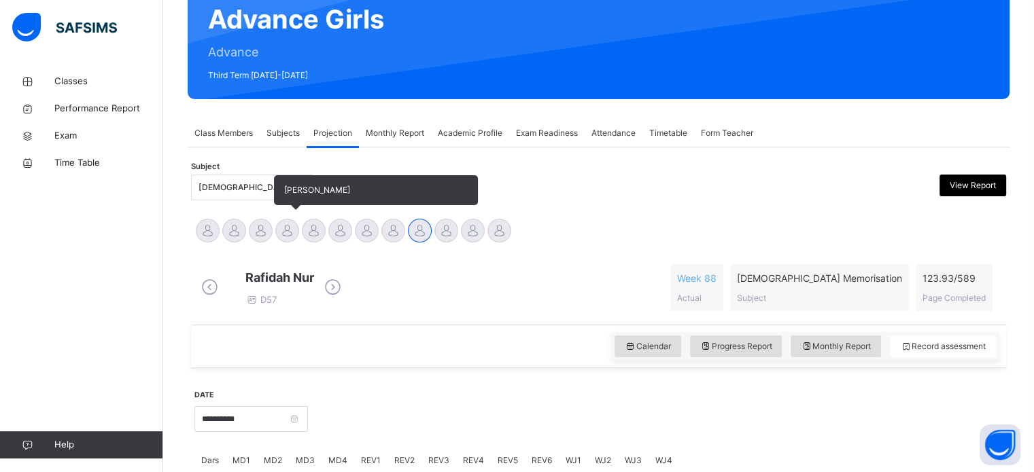
click at [292, 232] on div at bounding box center [287, 231] width 24 height 24
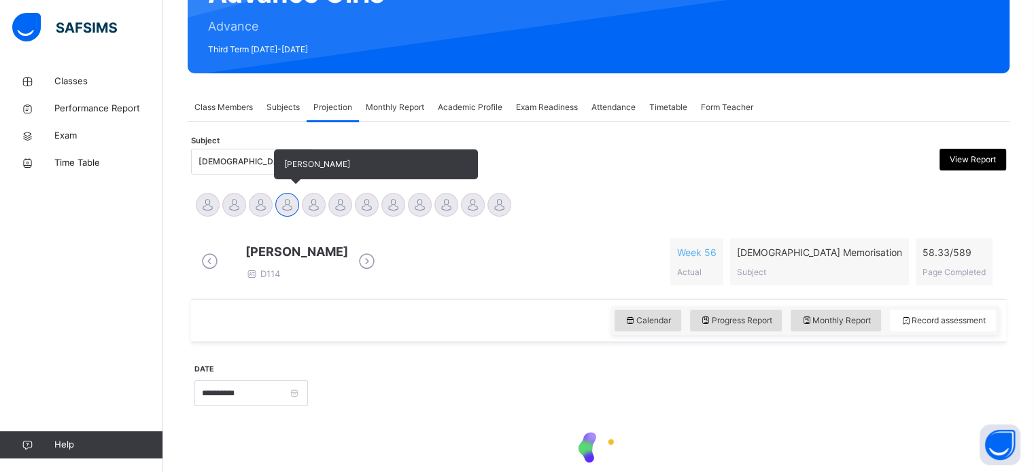
scroll to position [163, 0]
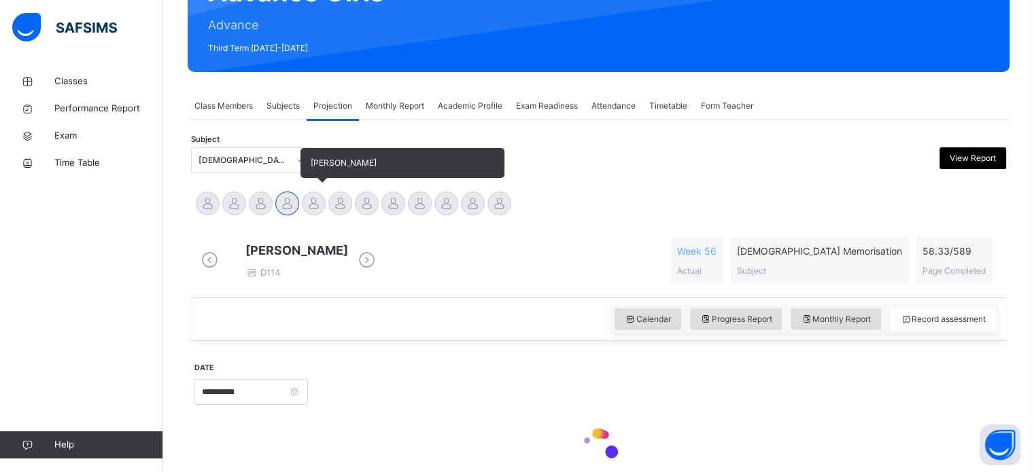
click at [313, 214] on div at bounding box center [314, 204] width 24 height 24
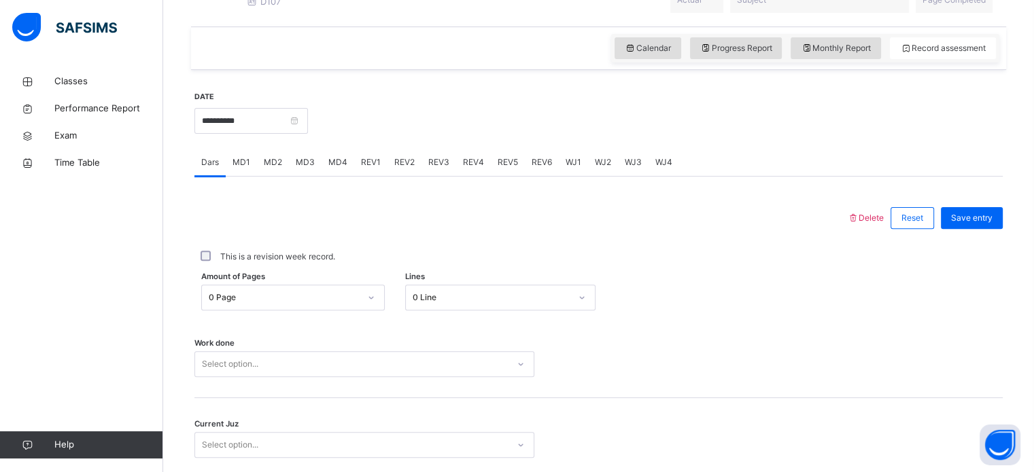
scroll to position [435, 0]
click at [275, 130] on input "**********" at bounding box center [251, 120] width 114 height 26
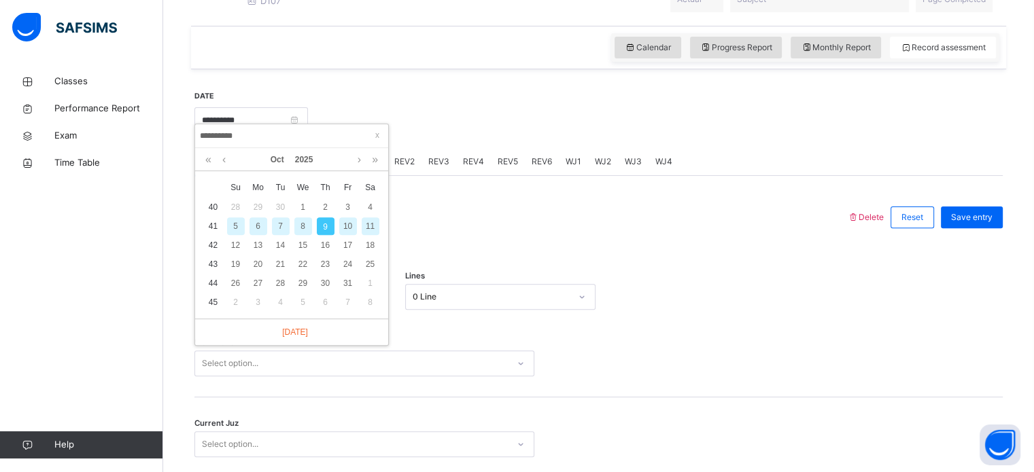
click at [282, 226] on div "7" at bounding box center [281, 226] width 18 height 18
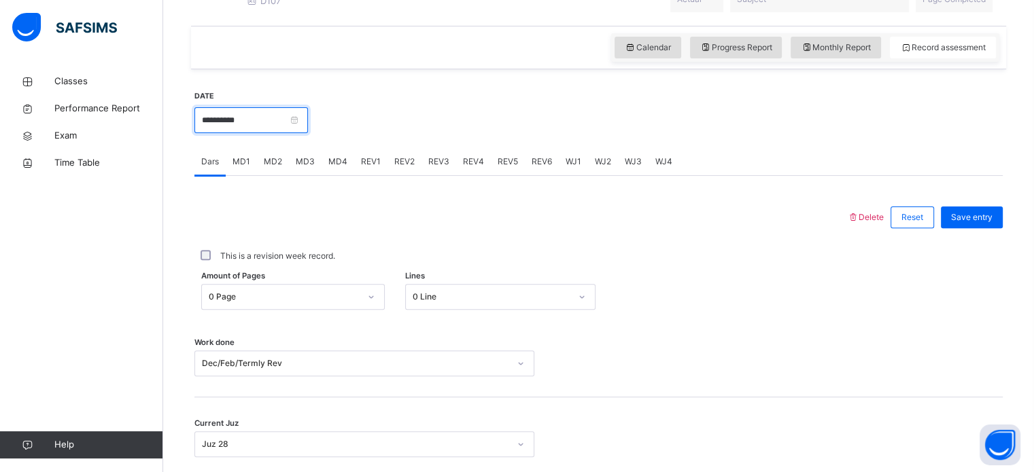
click at [308, 126] on input "**********" at bounding box center [251, 120] width 114 height 26
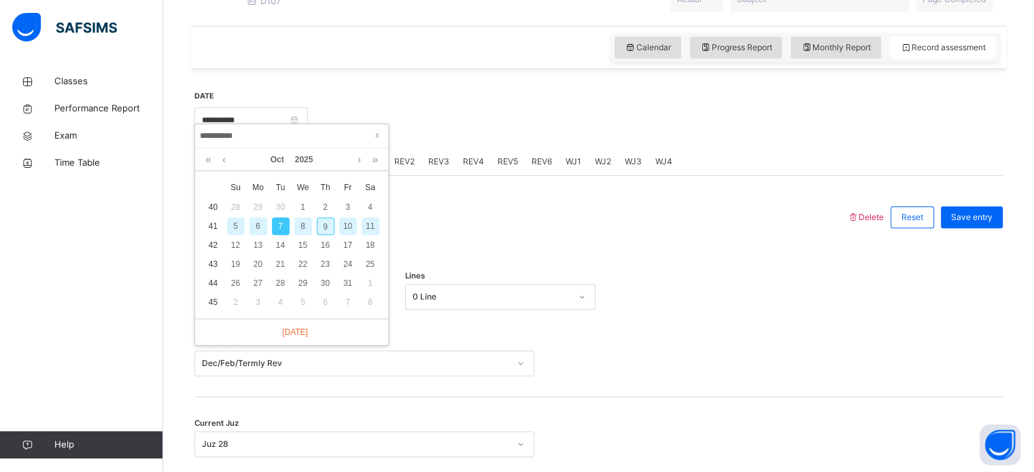
click at [325, 225] on div "9" at bounding box center [326, 226] width 18 height 18
type input "**********"
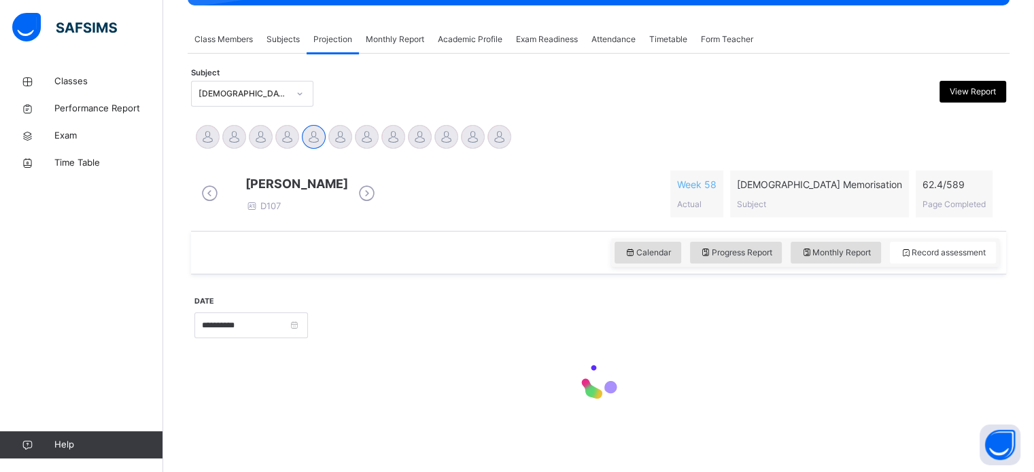
scroll to position [240, 0]
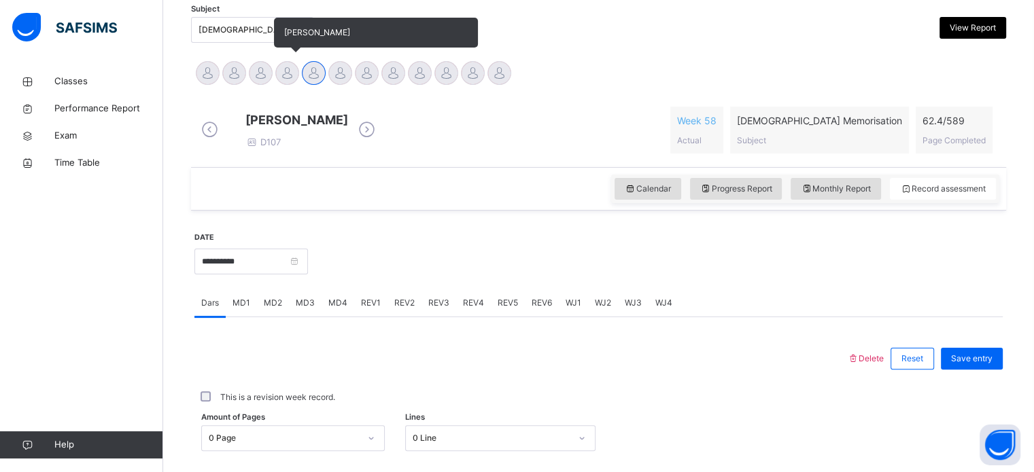
click at [282, 68] on div at bounding box center [287, 73] width 24 height 24
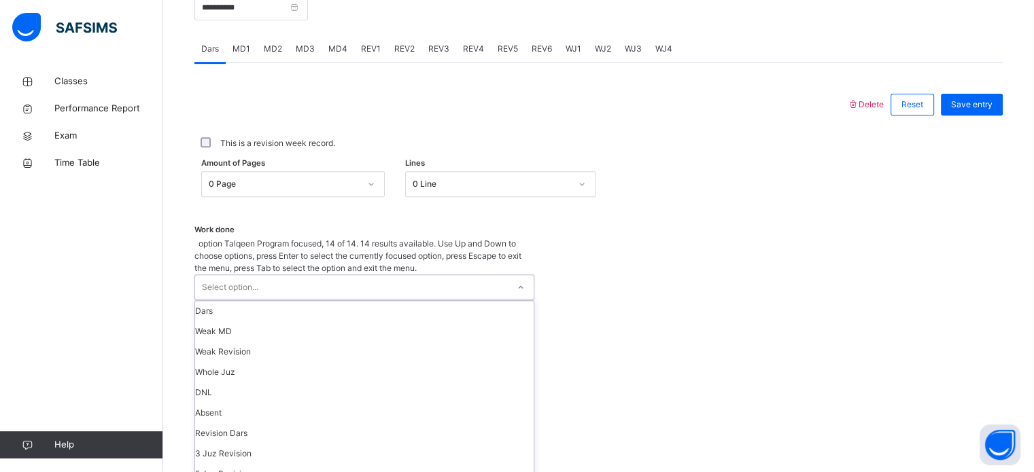
scroll to position [136, 0]
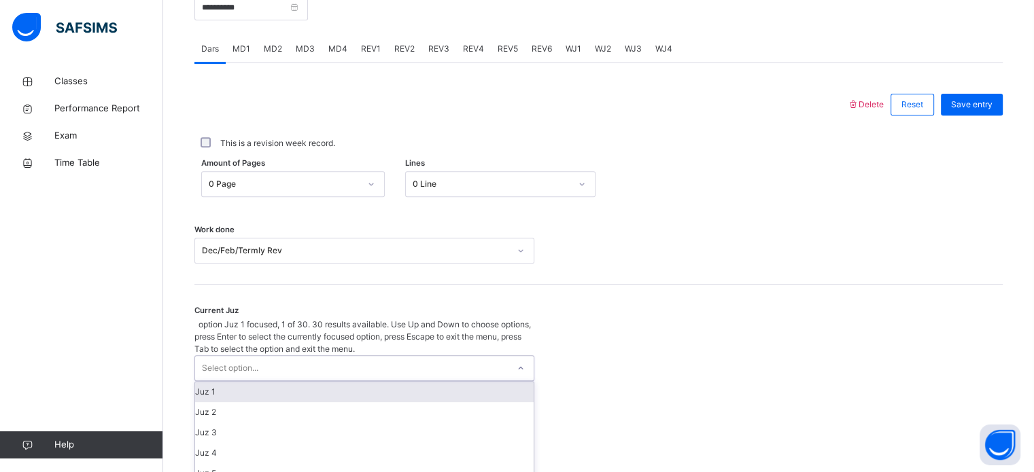
scroll to position [587, 0]
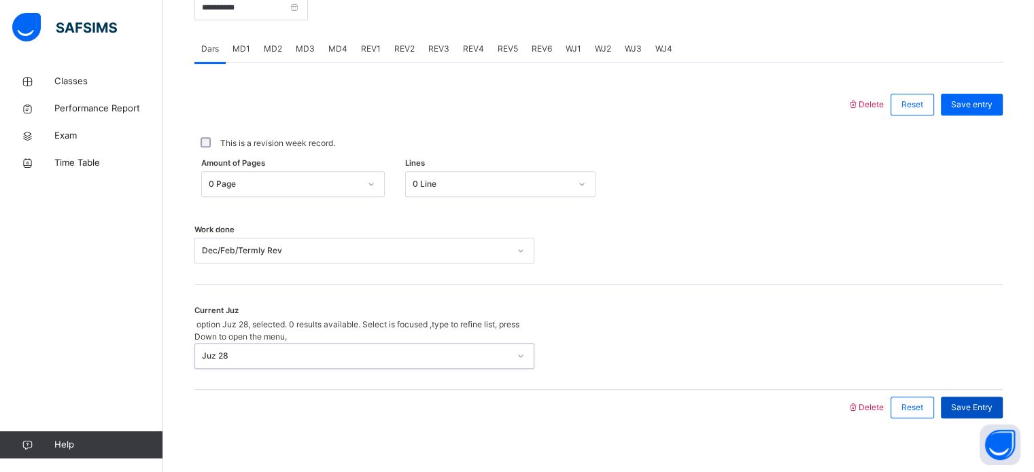
click at [980, 402] on div "Save Entry" at bounding box center [972, 408] width 62 height 22
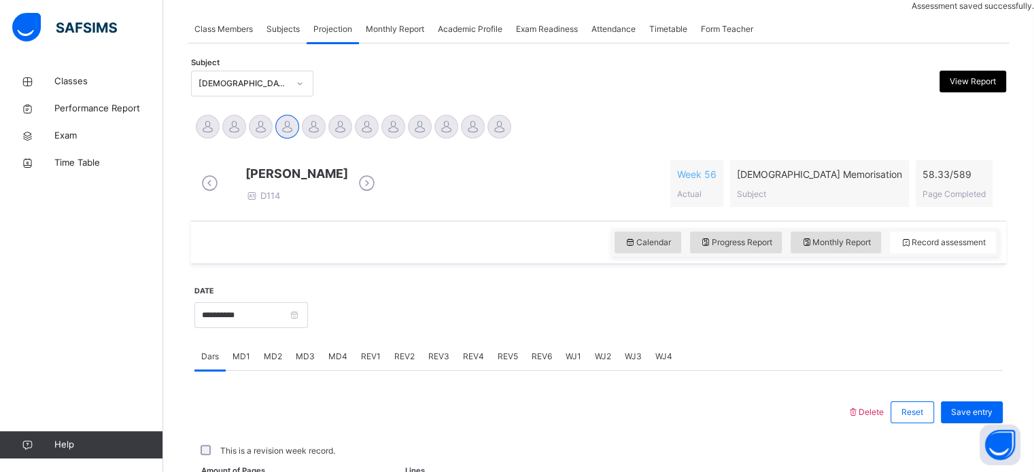
scroll to position [548, 0]
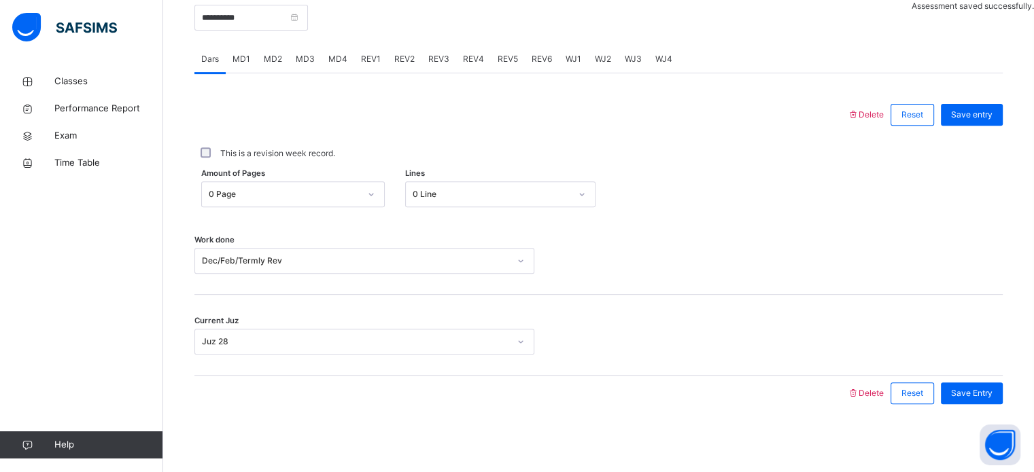
click at [313, 214] on div "Work done Dec/Feb/Termly Rev" at bounding box center [598, 254] width 808 height 81
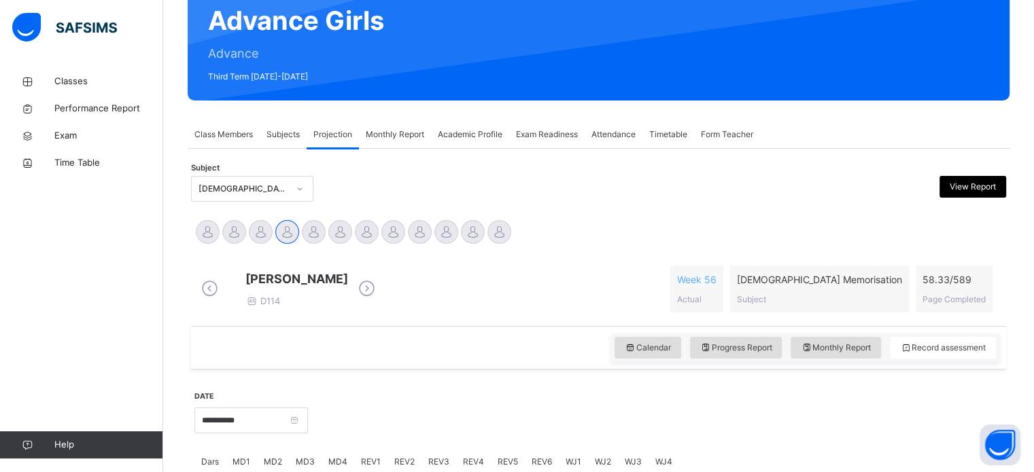
click at [513, 256] on div "[PERSON_NAME] D114 Week 56 Actual [DEMOGRAPHIC_DATA] Memorisation Subject 58.33…" at bounding box center [598, 289] width 808 height 67
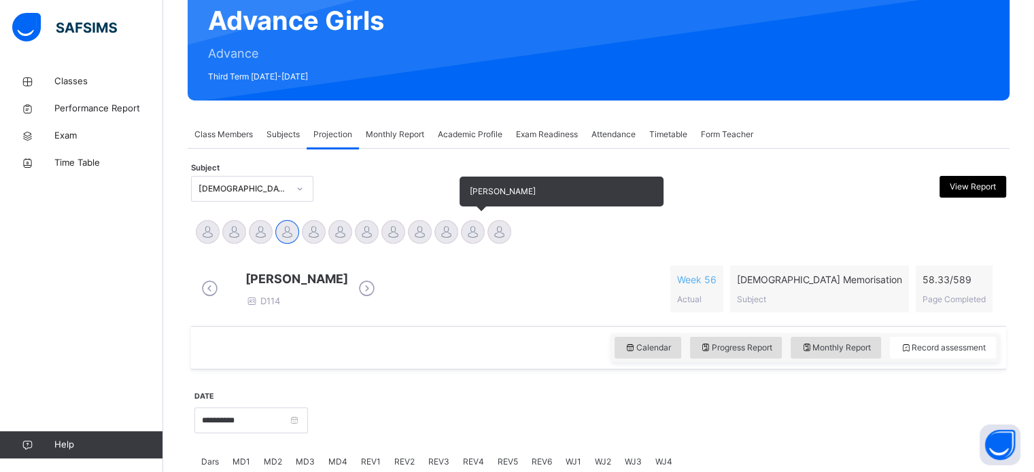
click at [481, 232] on div at bounding box center [473, 232] width 24 height 24
click at [313, 215] on div "[PERSON_NAME] [PERSON_NAME] Tamuryani [PERSON_NAME] [PERSON_NAME] [PERSON_NAME]…" at bounding box center [598, 233] width 815 height 37
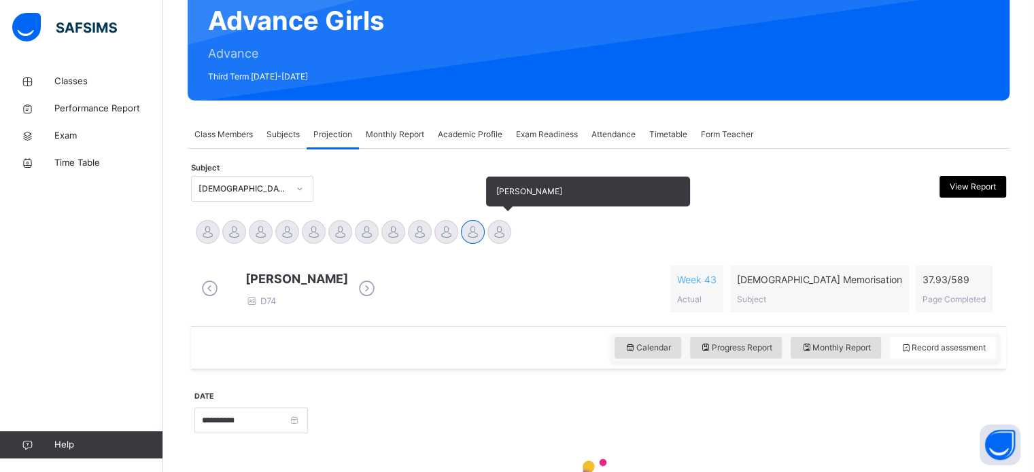
click at [506, 232] on div at bounding box center [499, 232] width 24 height 24
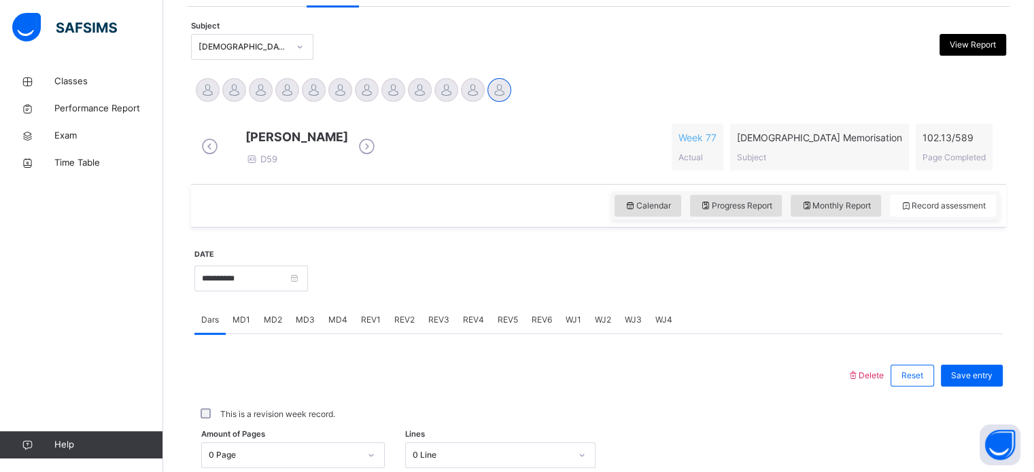
scroll to position [276, 0]
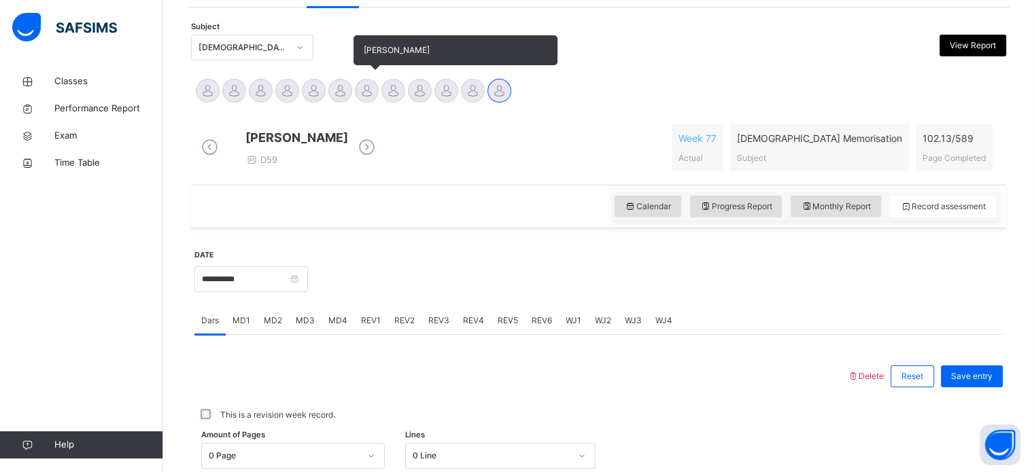
click at [370, 96] on div at bounding box center [367, 91] width 24 height 24
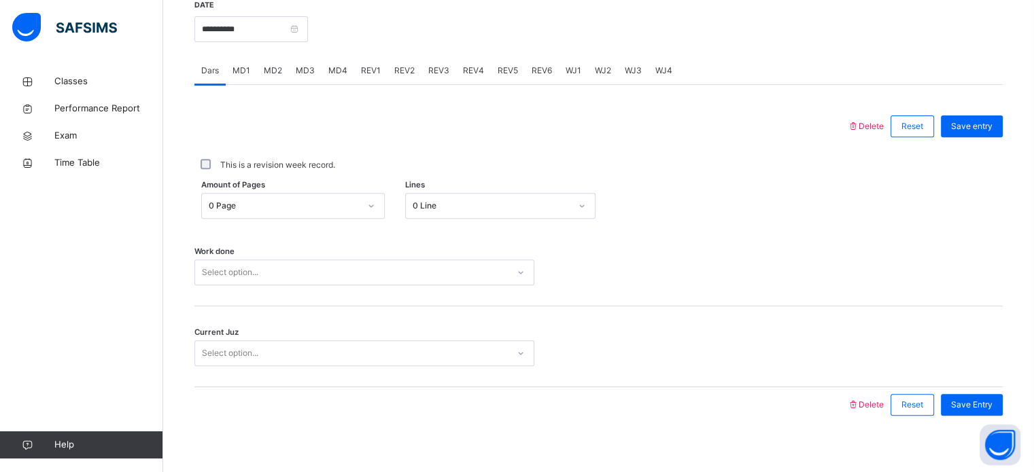
scroll to position [548, 0]
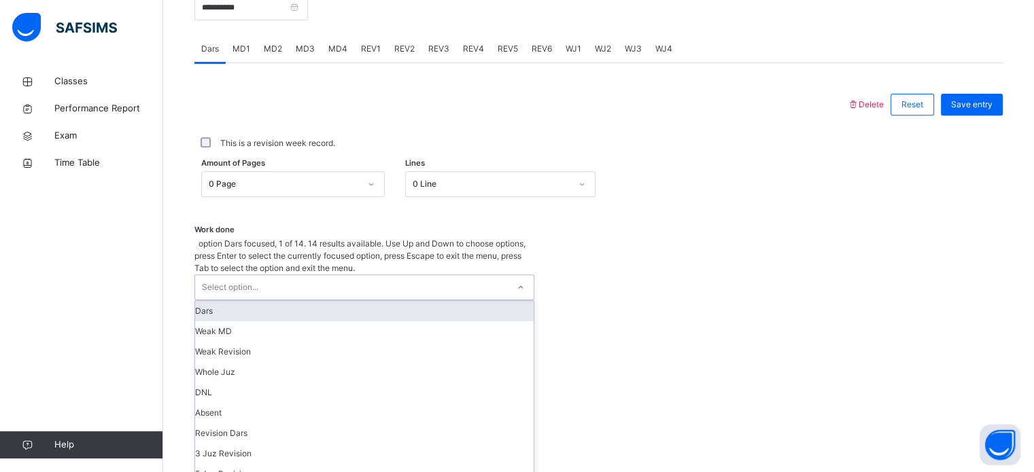
click at [253, 275] on div "Select option..." at bounding box center [230, 288] width 56 height 26
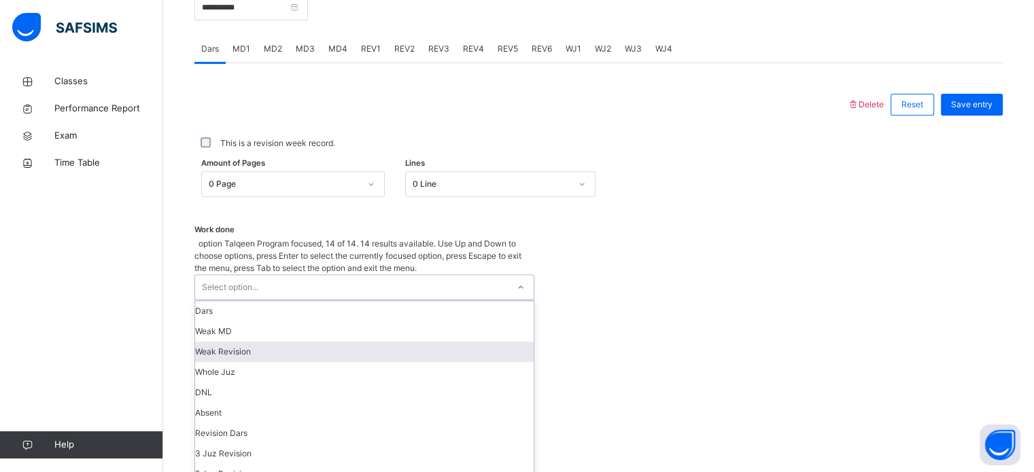
scroll to position [136, 0]
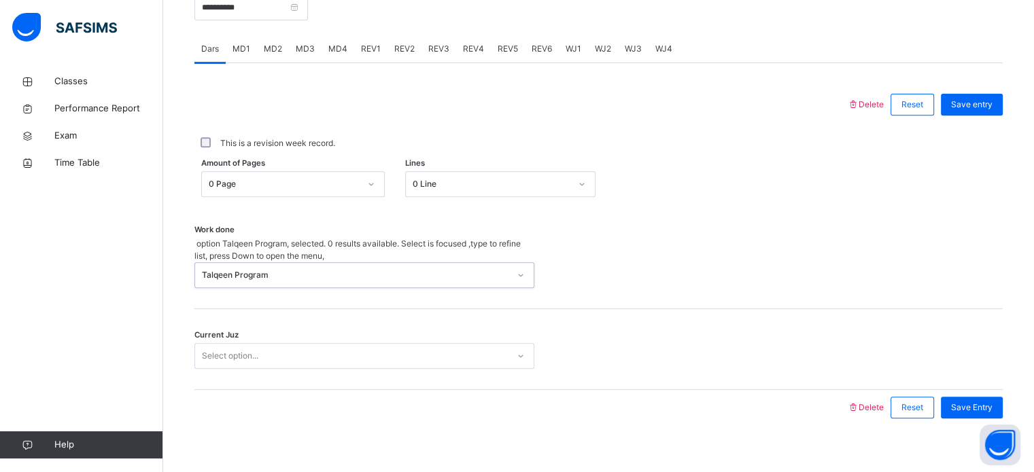
click at [319, 346] on div "Select option..." at bounding box center [351, 356] width 313 height 21
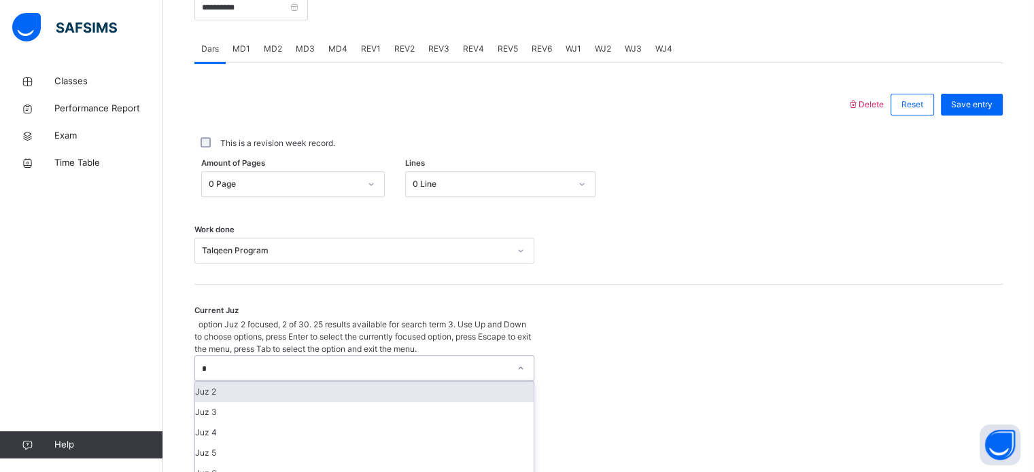
type input "**"
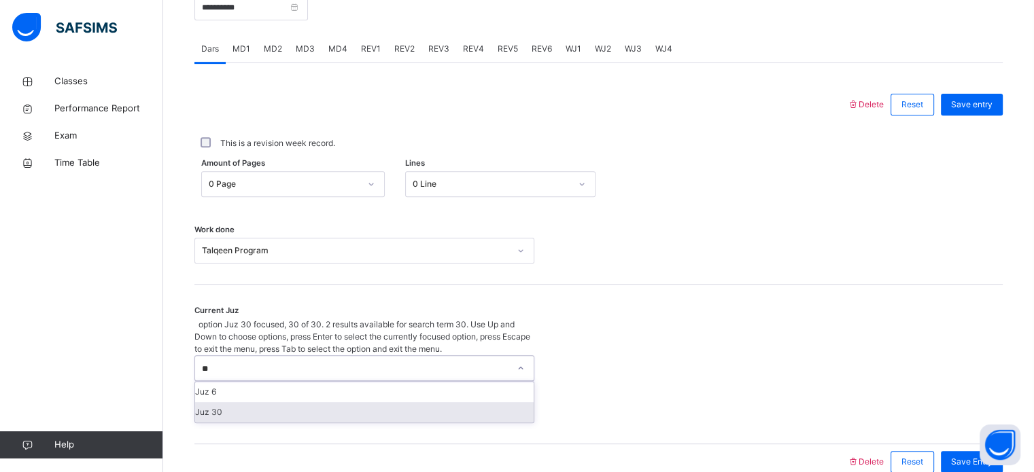
click at [304, 402] on div "Juz 30" at bounding box center [364, 412] width 338 height 20
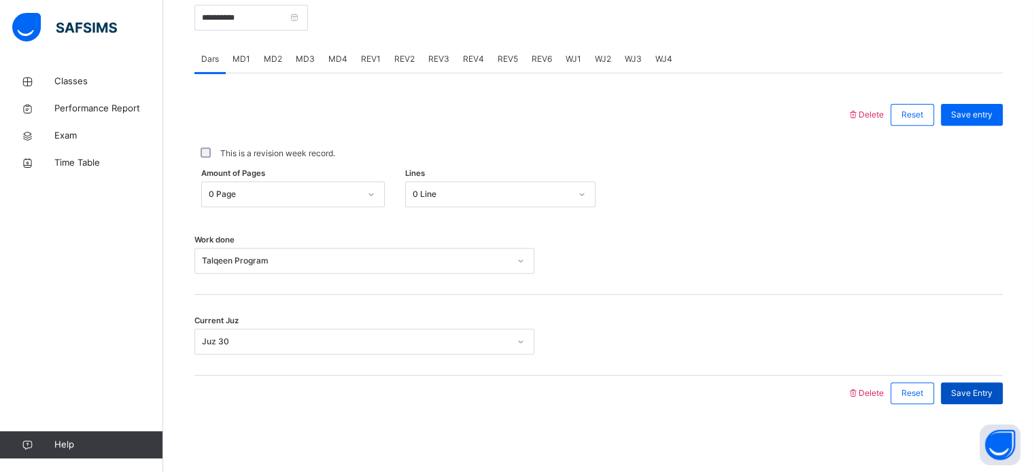
click at [992, 391] on span "Save Entry" at bounding box center [971, 393] width 41 height 12
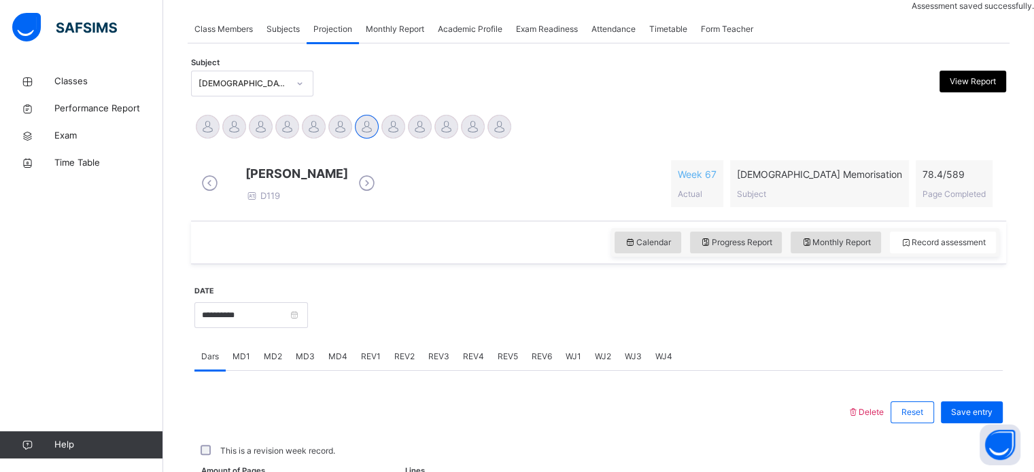
scroll to position [548, 0]
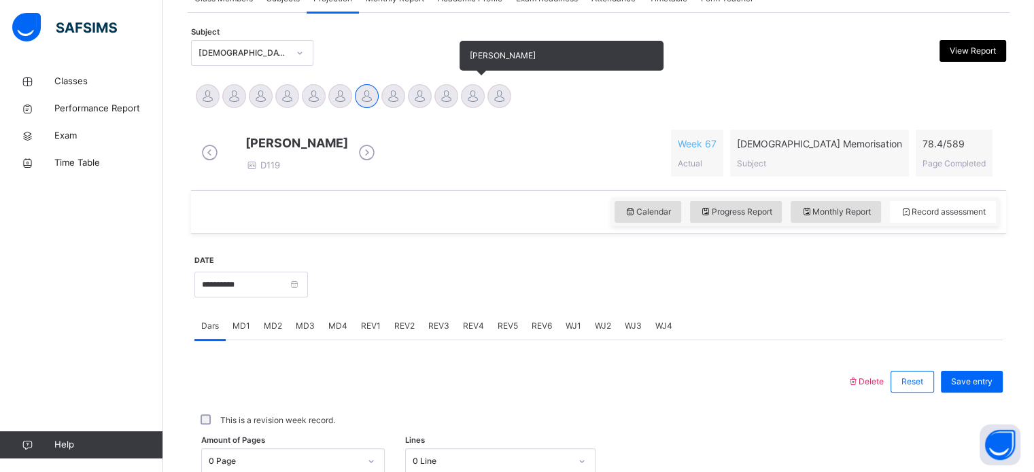
click at [468, 99] on div at bounding box center [473, 96] width 24 height 24
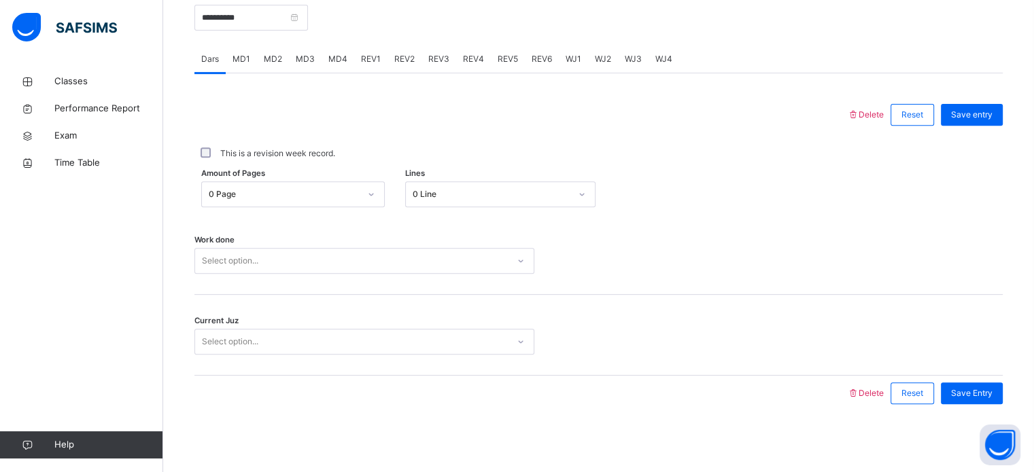
click at [514, 218] on div "Work done Select option..." at bounding box center [598, 254] width 808 height 81
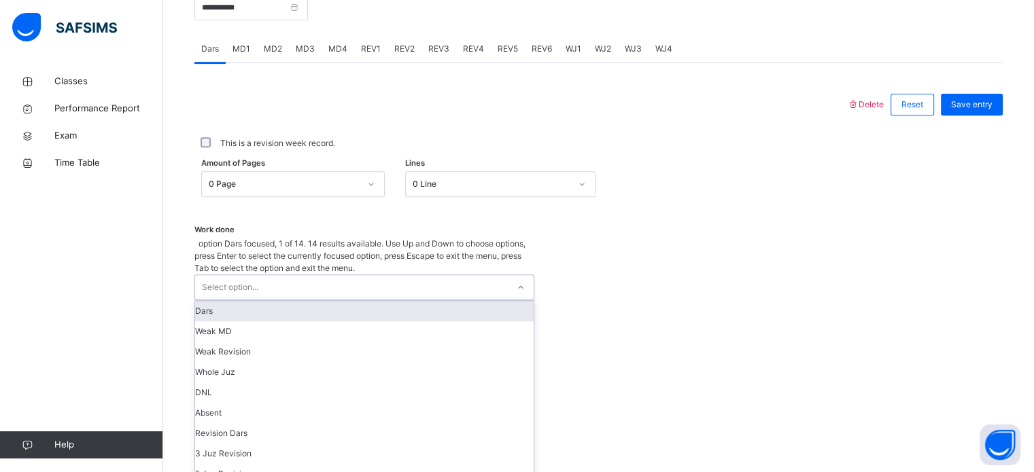
scroll to position [136, 0]
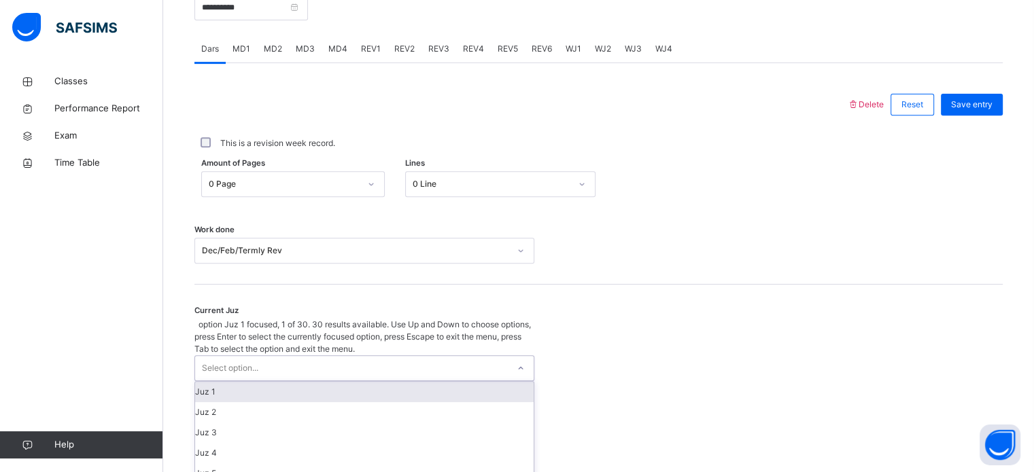
scroll to position [587, 0]
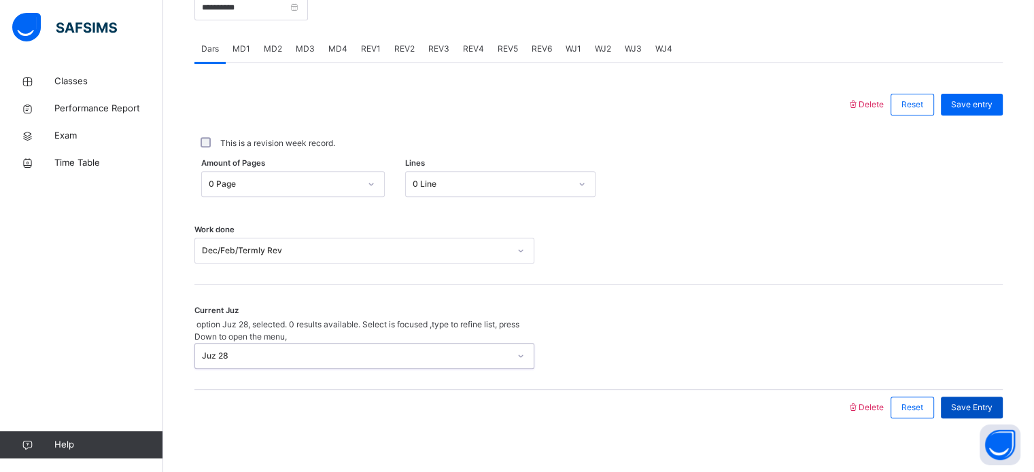
click at [987, 400] on div "Save Entry" at bounding box center [972, 408] width 62 height 22
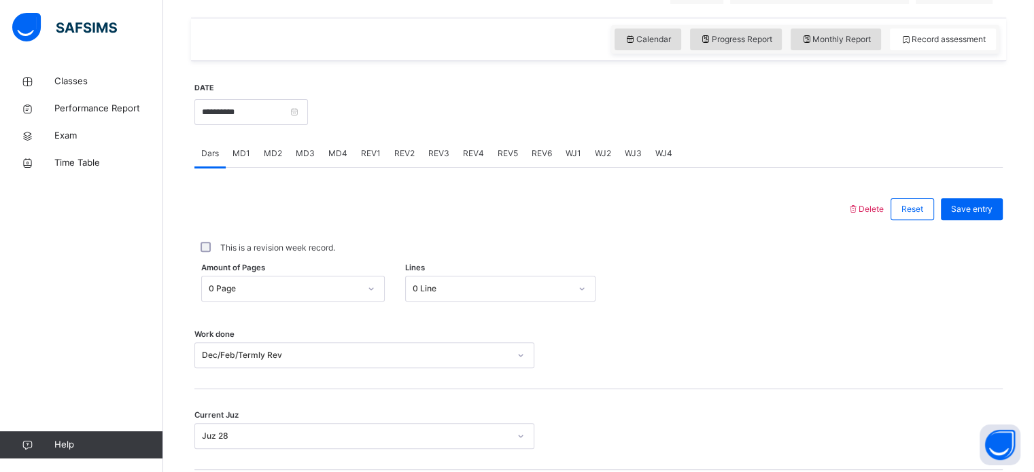
scroll to position [474, 0]
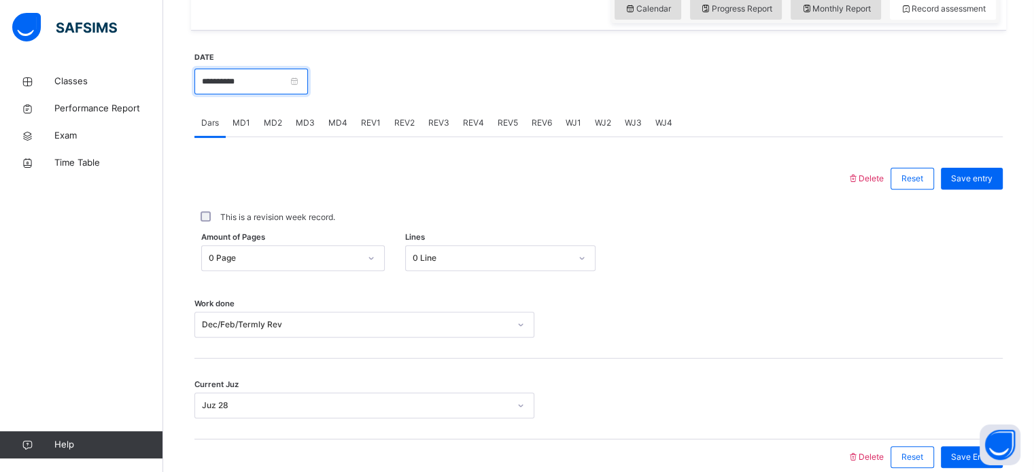
click at [254, 92] on input "**********" at bounding box center [251, 82] width 114 height 26
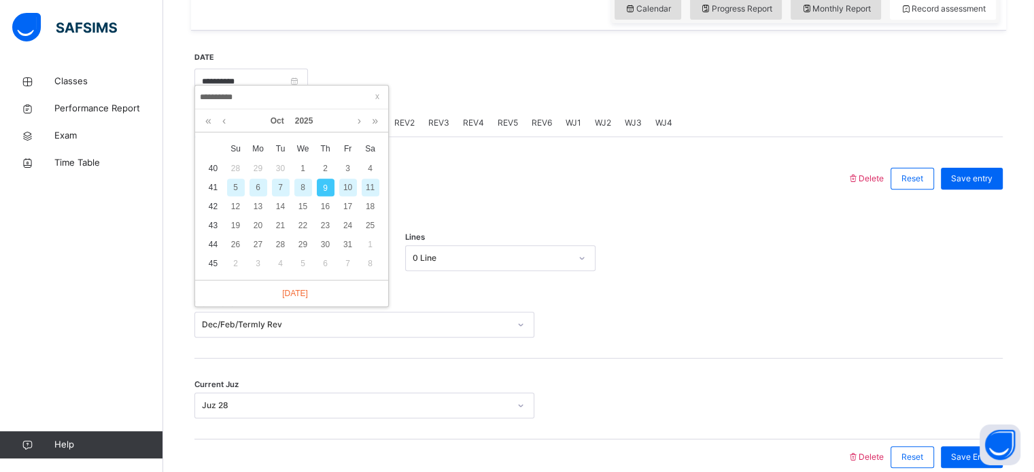
click at [279, 190] on div "7" at bounding box center [281, 188] width 18 height 18
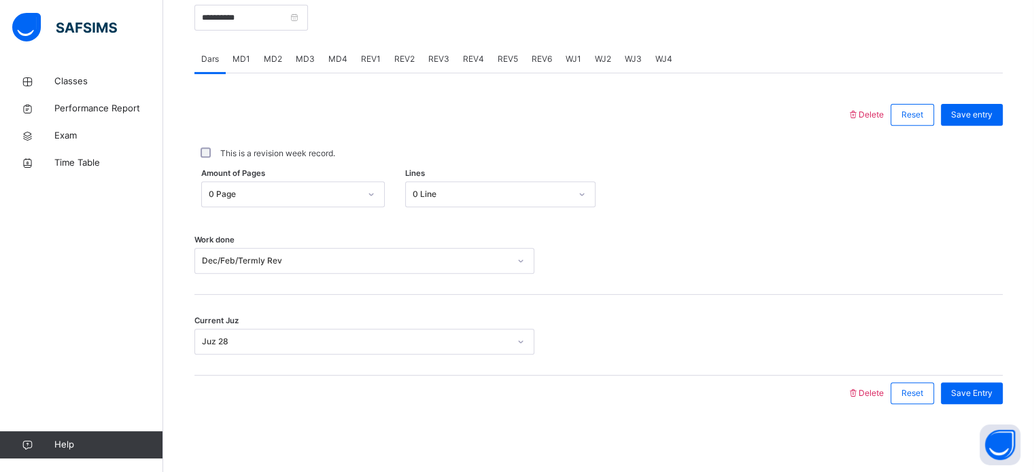
scroll to position [544, 0]
click at [273, 16] on input "**********" at bounding box center [251, 18] width 114 height 26
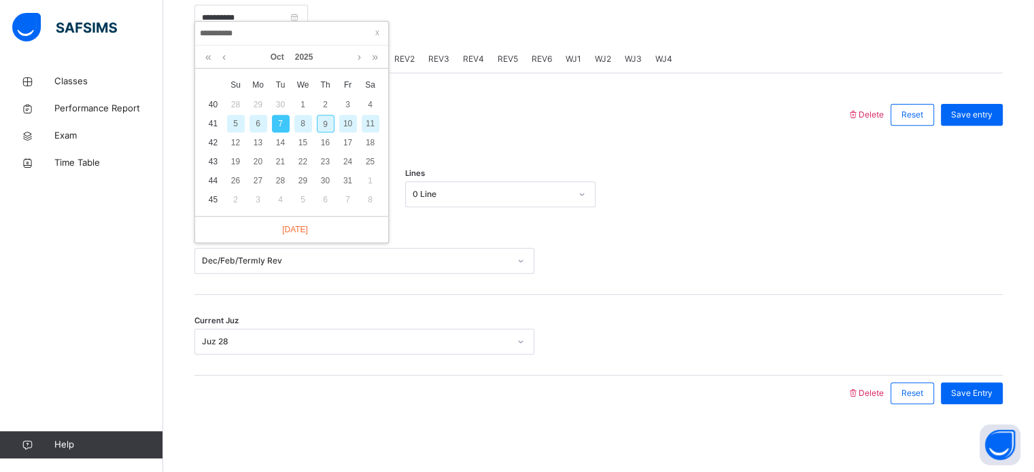
click at [322, 134] on div "16" at bounding box center [326, 143] width 18 height 18
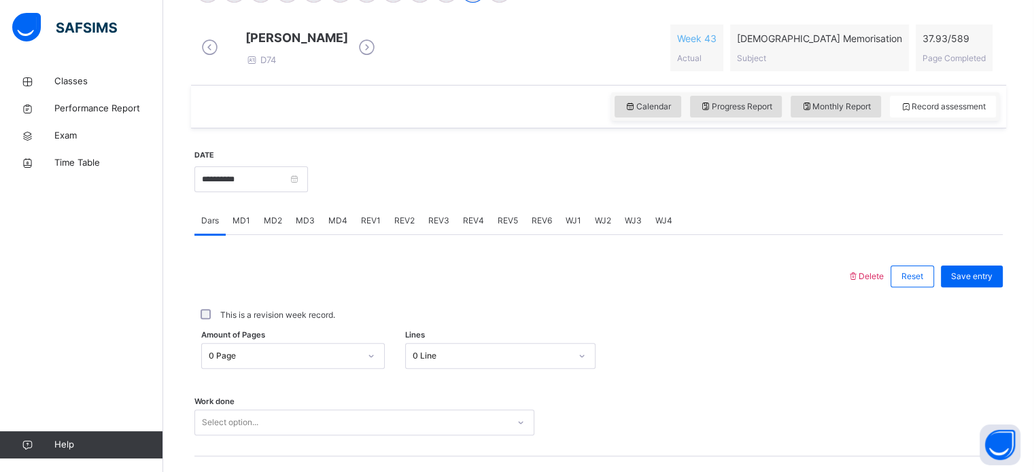
scroll to position [347, 0]
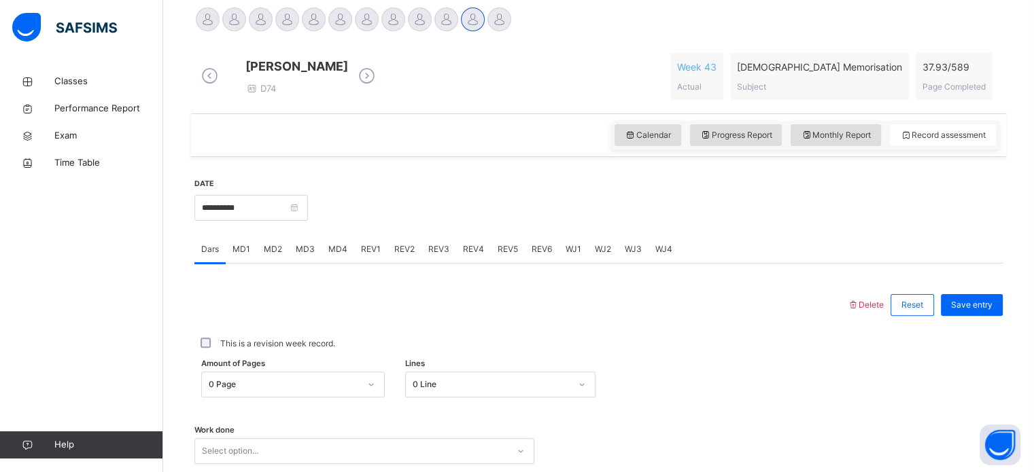
click at [313, 14] on div at bounding box center [314, 19] width 24 height 24
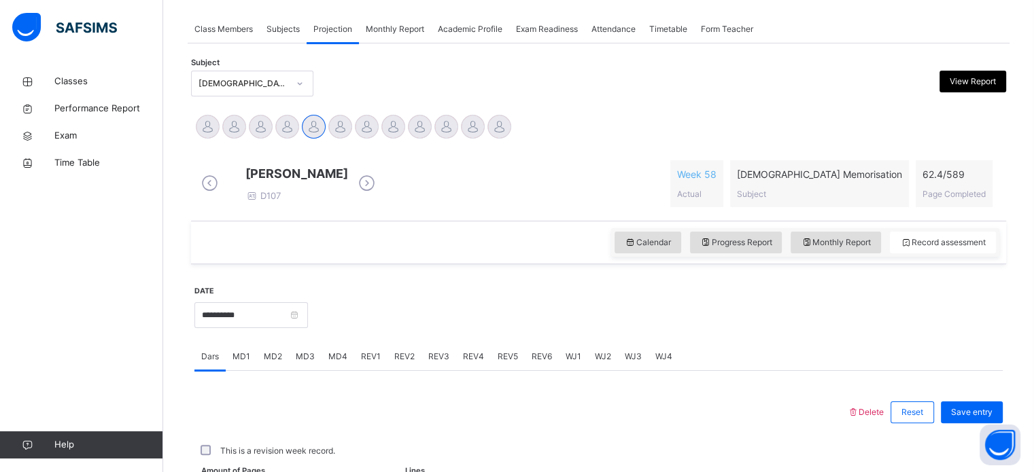
scroll to position [349, 0]
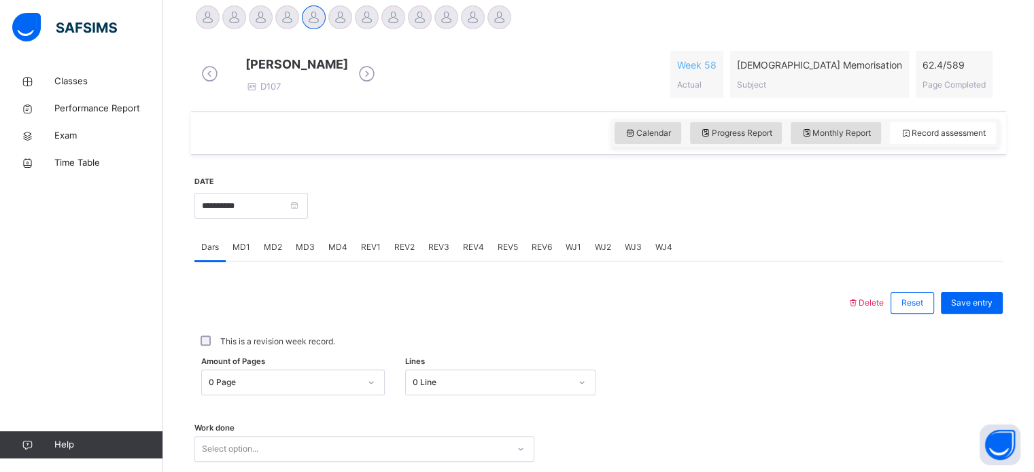
click at [483, 261] on div "REV4" at bounding box center [473, 247] width 35 height 27
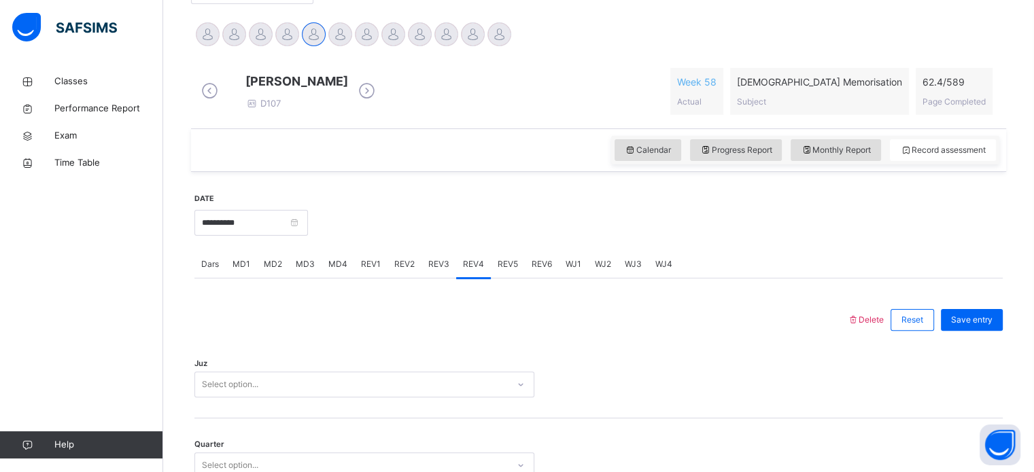
scroll to position [296, 0]
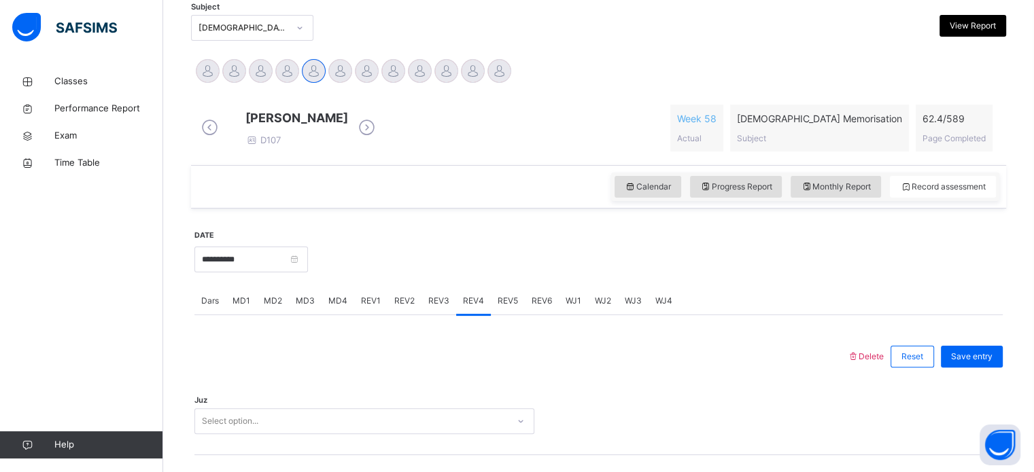
click at [212, 307] on span "Dars" at bounding box center [210, 301] width 18 height 12
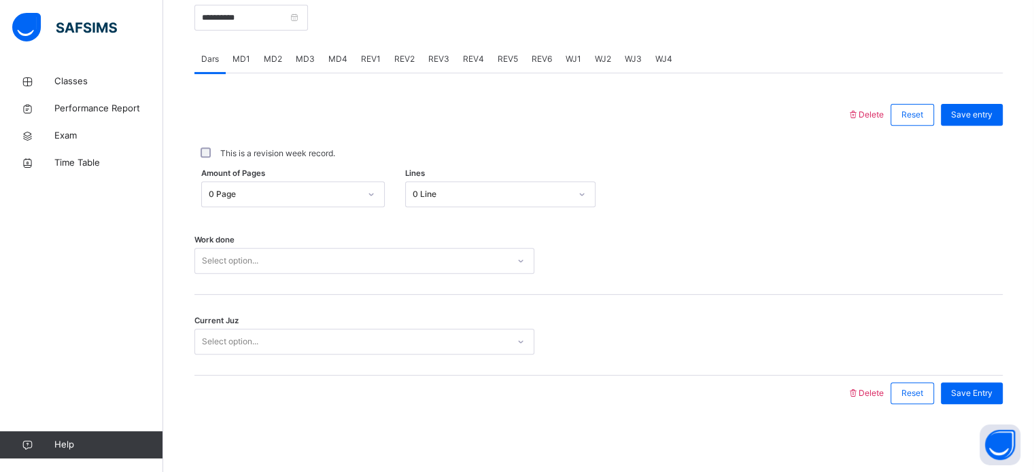
click at [359, 264] on div "Select option..." at bounding box center [351, 261] width 313 height 21
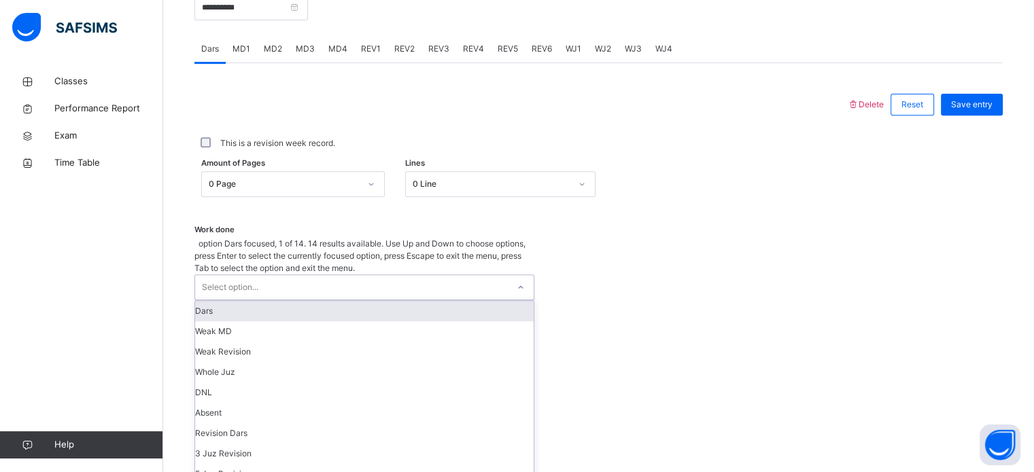
scroll to position [136, 0]
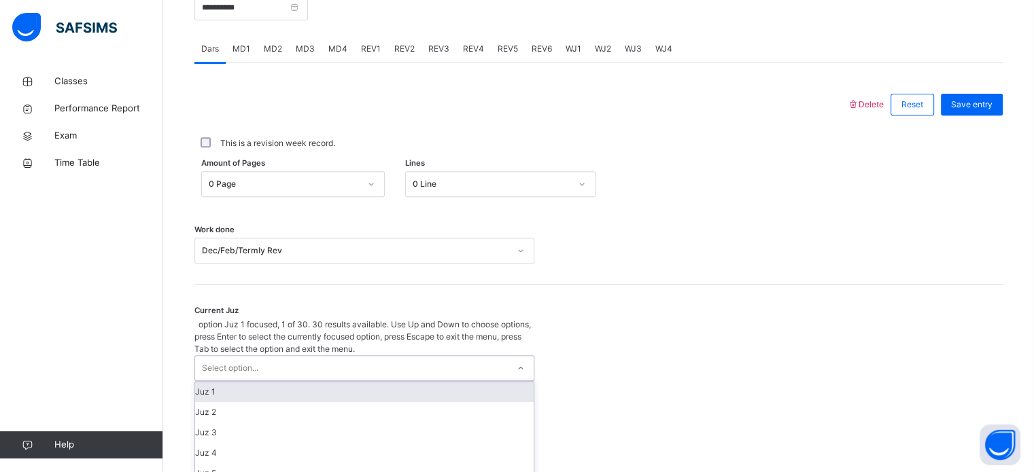
scroll to position [587, 0]
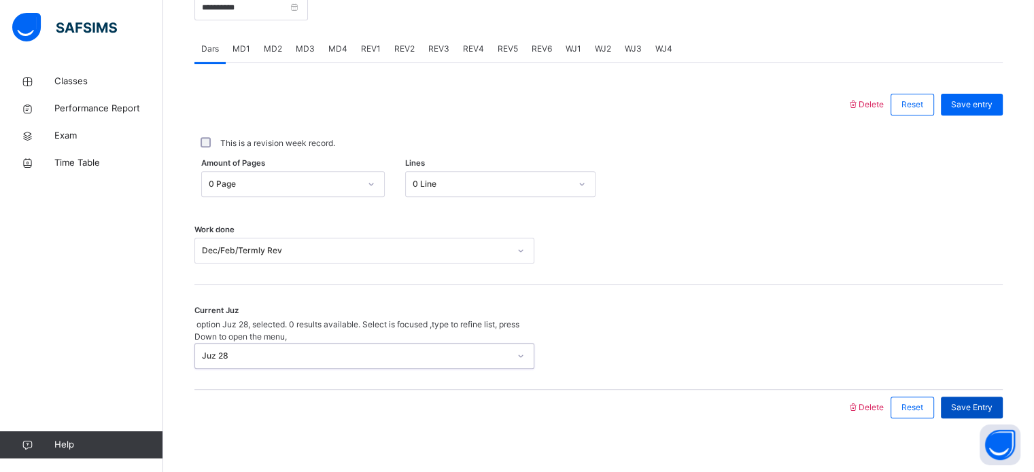
click at [1003, 397] on div "Save Entry" at bounding box center [972, 408] width 62 height 22
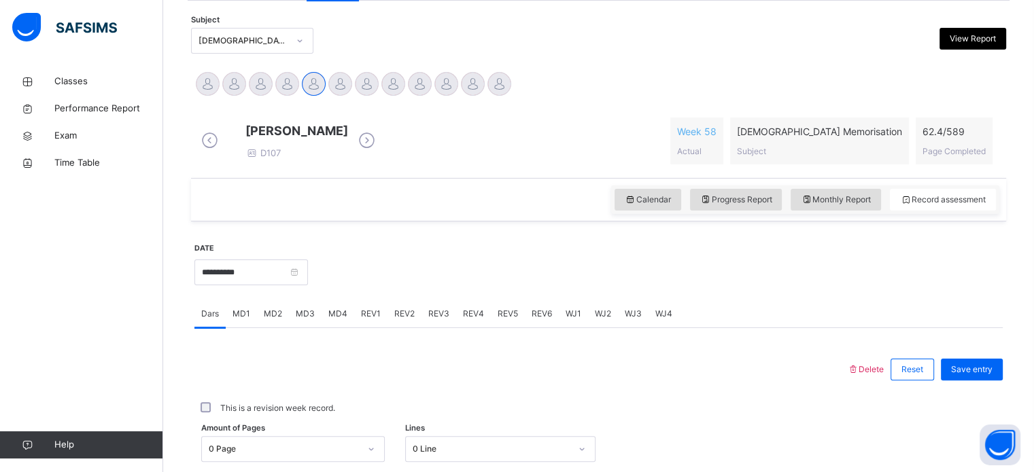
scroll to position [270, 0]
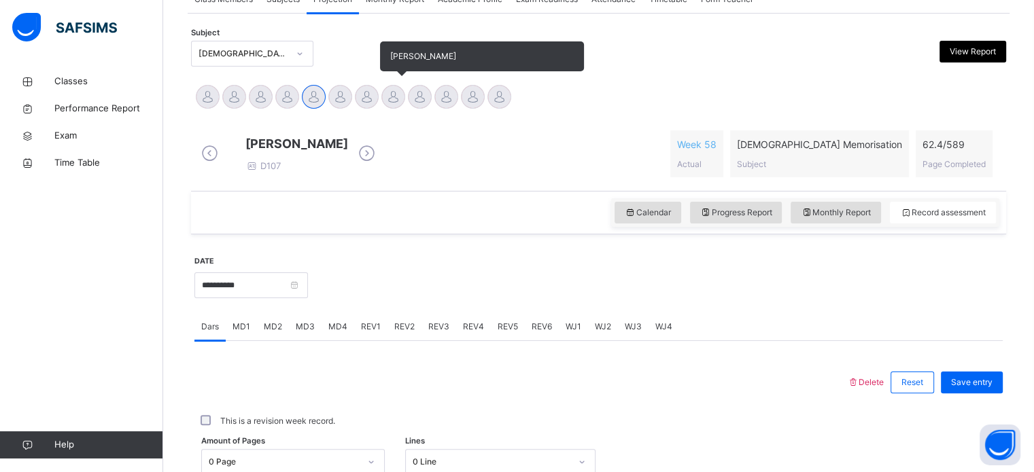
click at [397, 109] on div "[PERSON_NAME]" at bounding box center [393, 99] width 27 height 30
click at [392, 97] on div at bounding box center [393, 97] width 24 height 24
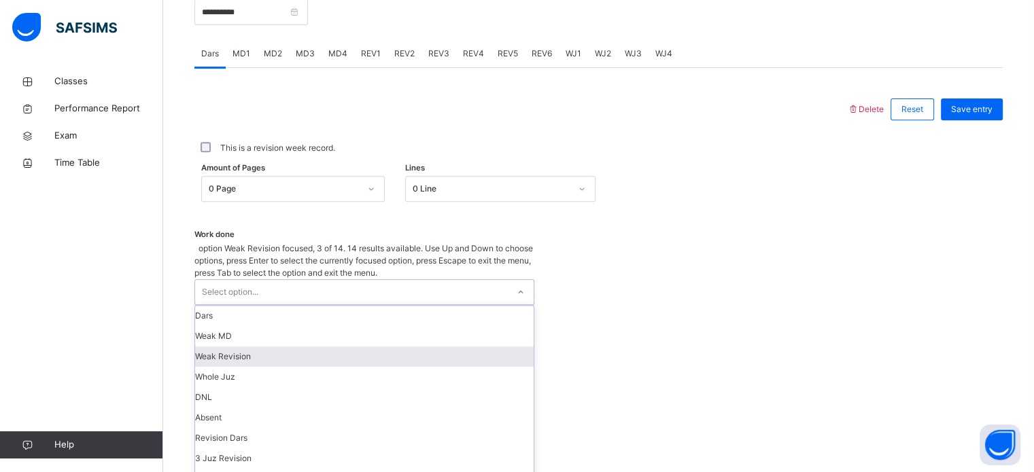
scroll to position [548, 0]
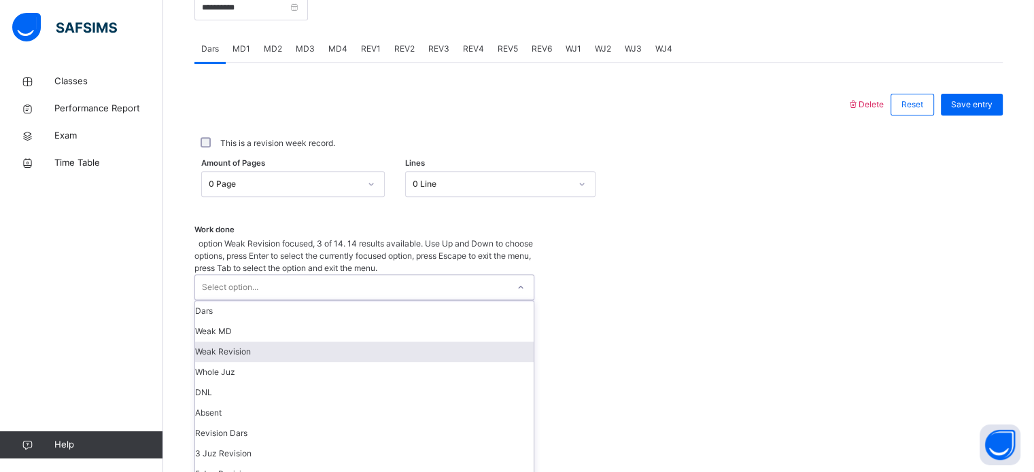
click at [405, 334] on div "option Weak Revision focused, 3 of 14. 14 results available. Use Up and Down to…" at bounding box center [364, 412] width 340 height 349
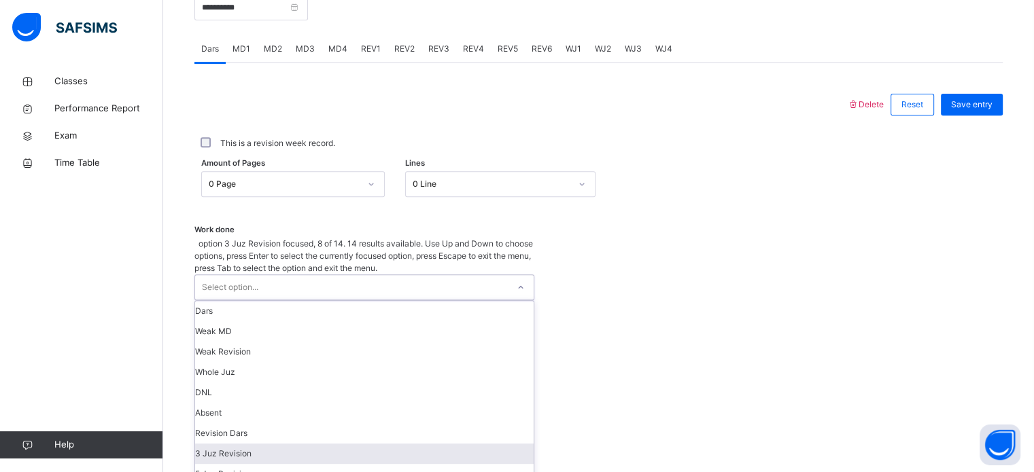
scroll to position [136, 0]
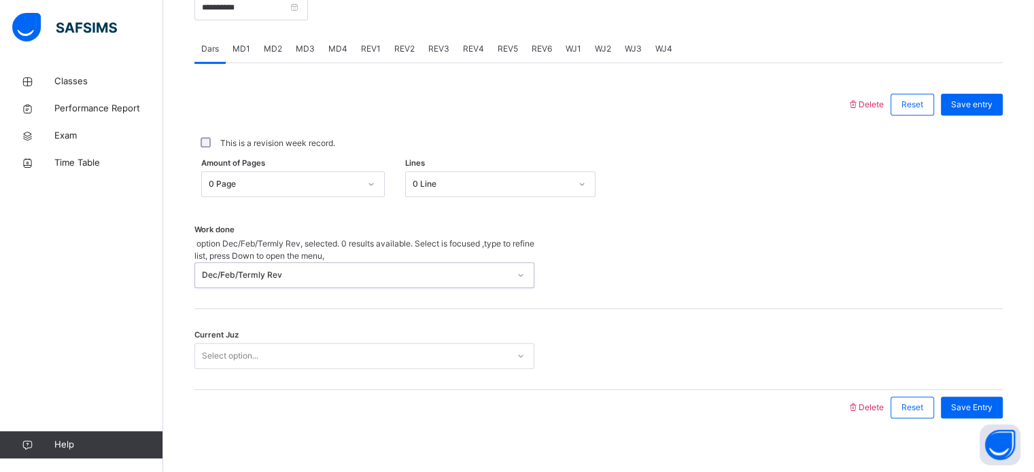
click at [223, 346] on div "Select option..." at bounding box center [230, 356] width 56 height 26
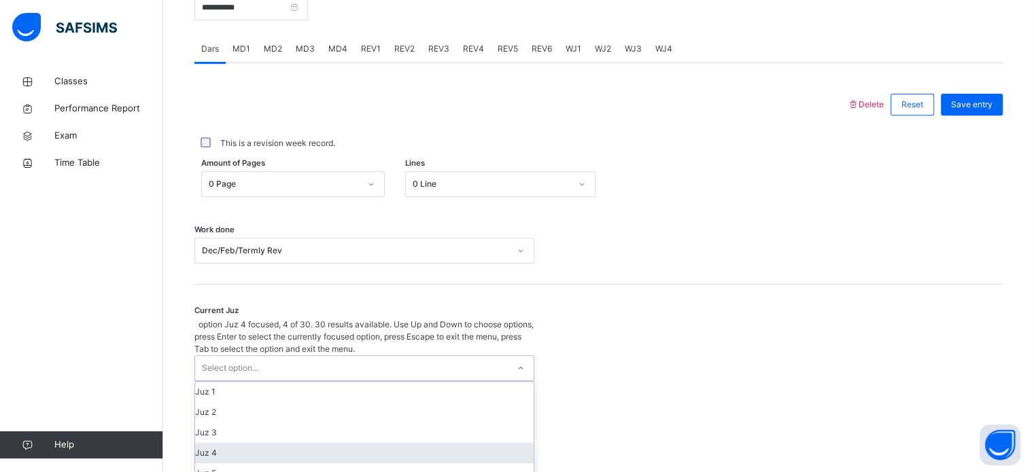
scroll to position [587, 0]
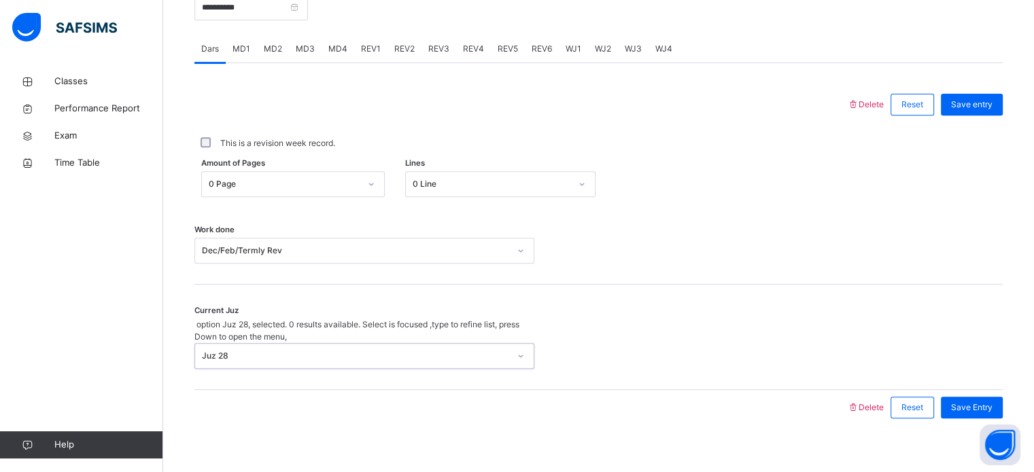
scroll to position [417, 0]
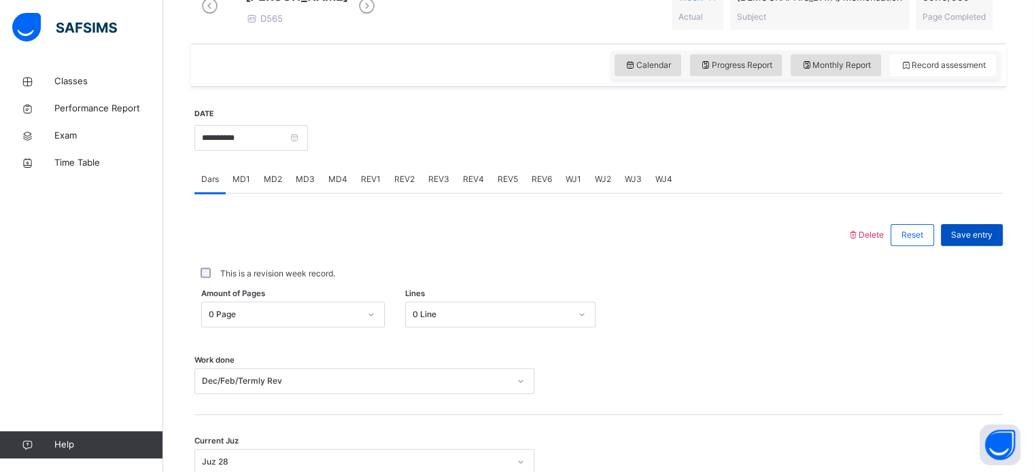
click at [992, 241] on span "Save entry" at bounding box center [971, 235] width 41 height 12
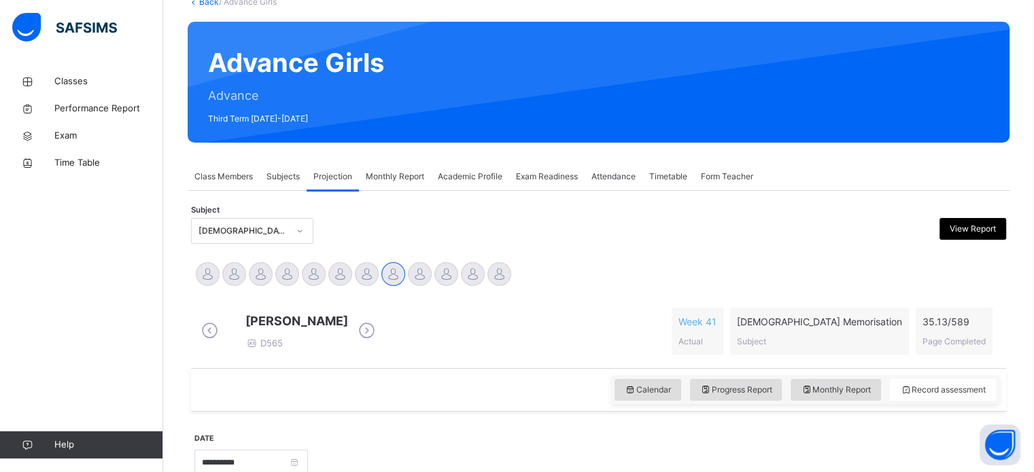
scroll to position [92, 0]
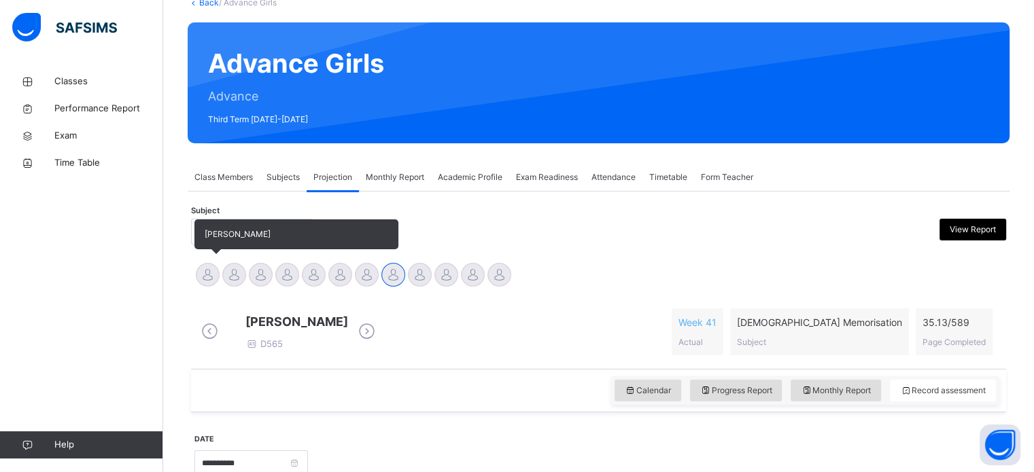
click at [203, 269] on div at bounding box center [208, 275] width 24 height 24
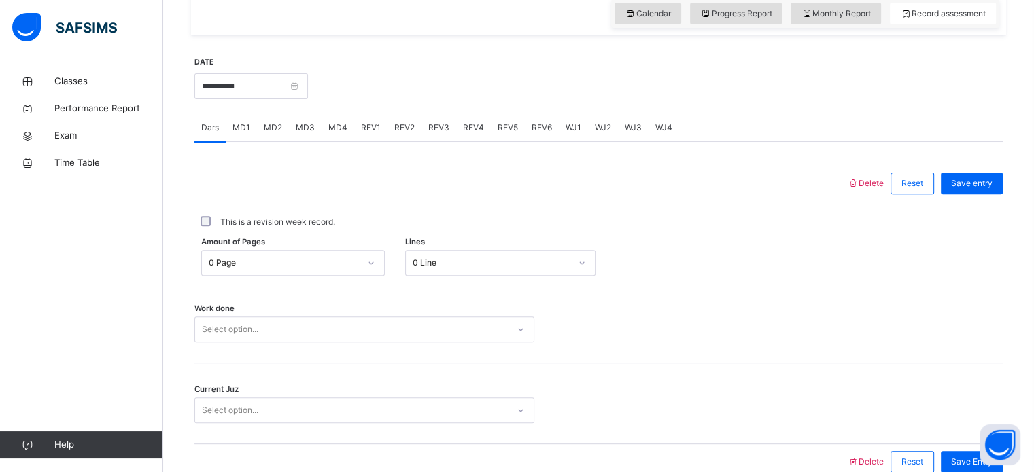
scroll to position [470, 0]
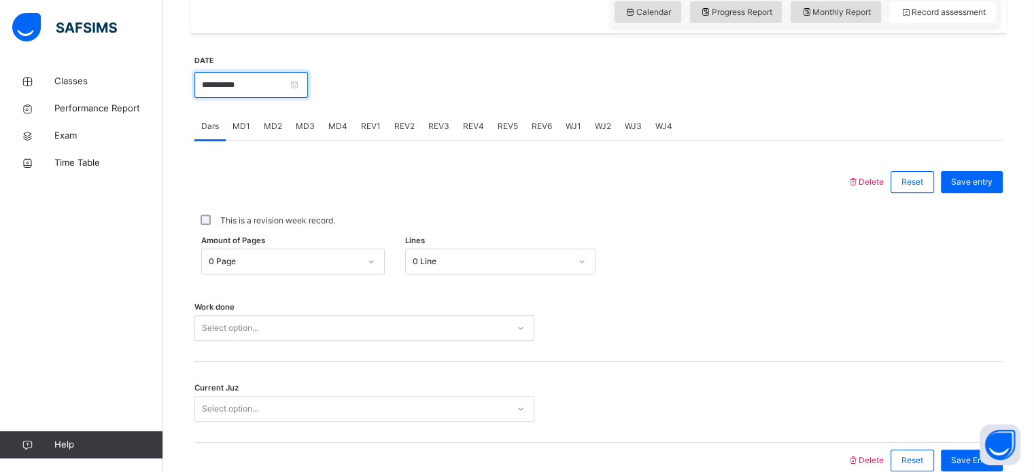
click at [288, 90] on input "**********" at bounding box center [251, 85] width 114 height 26
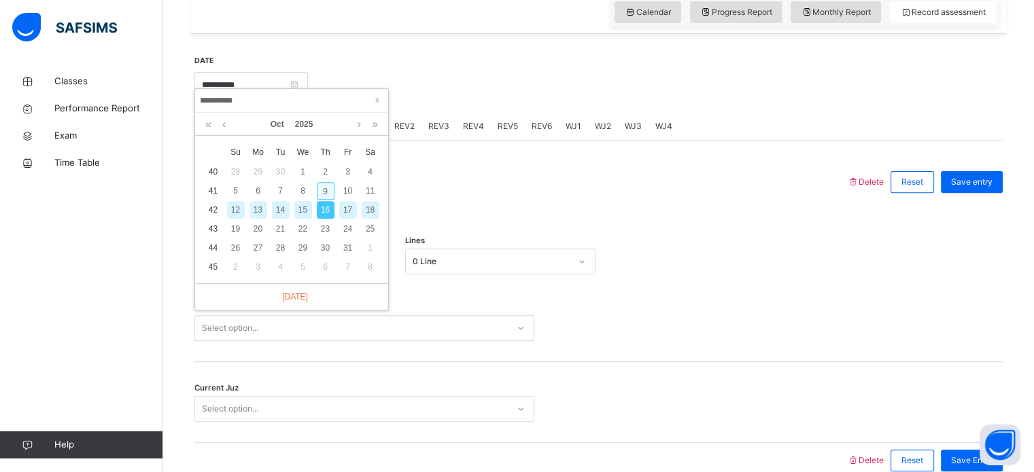
click at [325, 190] on div "9" at bounding box center [326, 191] width 18 height 18
type input "**********"
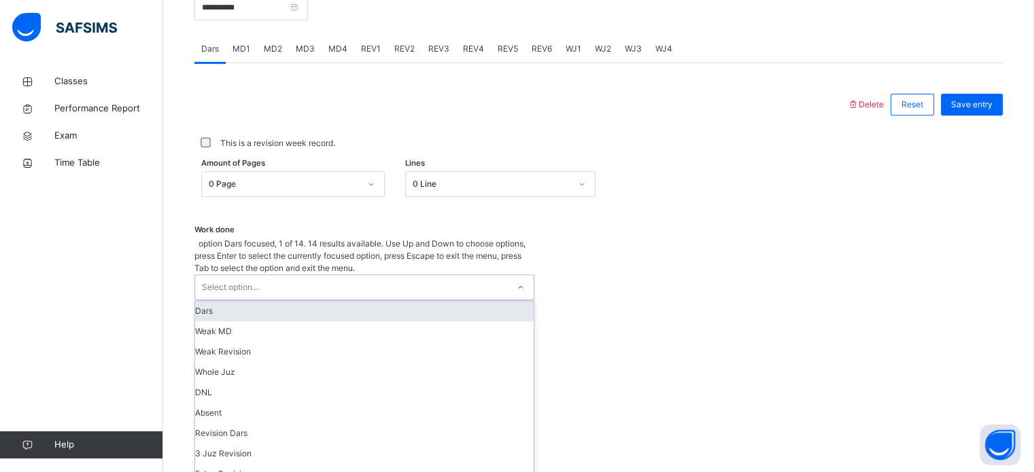
scroll to position [136, 0]
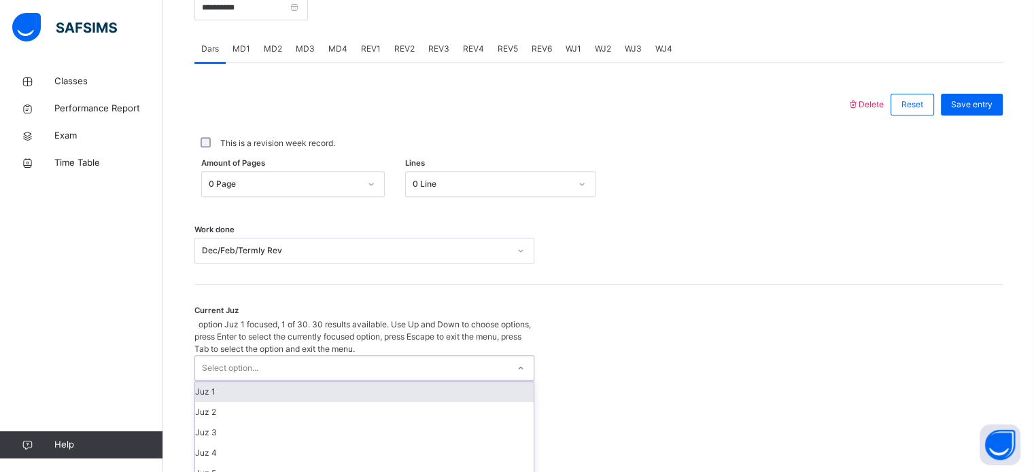
click at [326, 382] on div "Juz 1" at bounding box center [364, 392] width 338 height 20
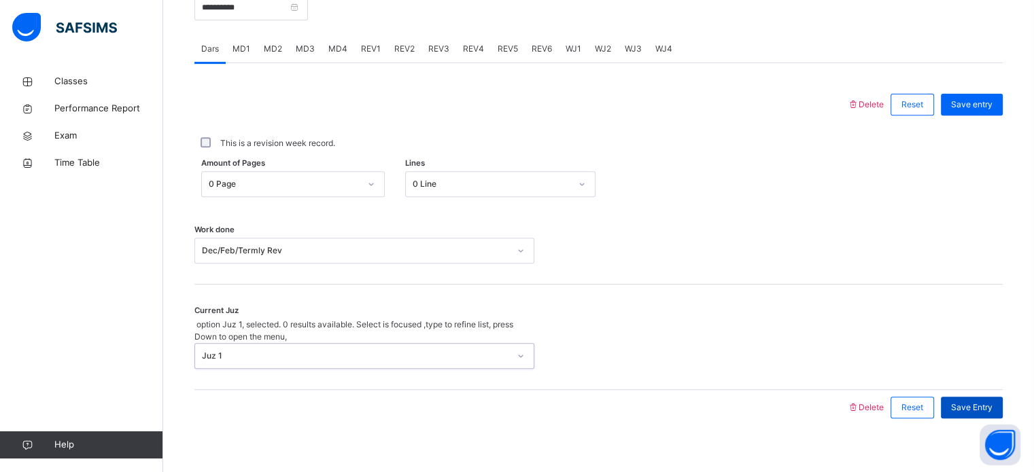
click at [992, 402] on span "Save Entry" at bounding box center [971, 408] width 41 height 12
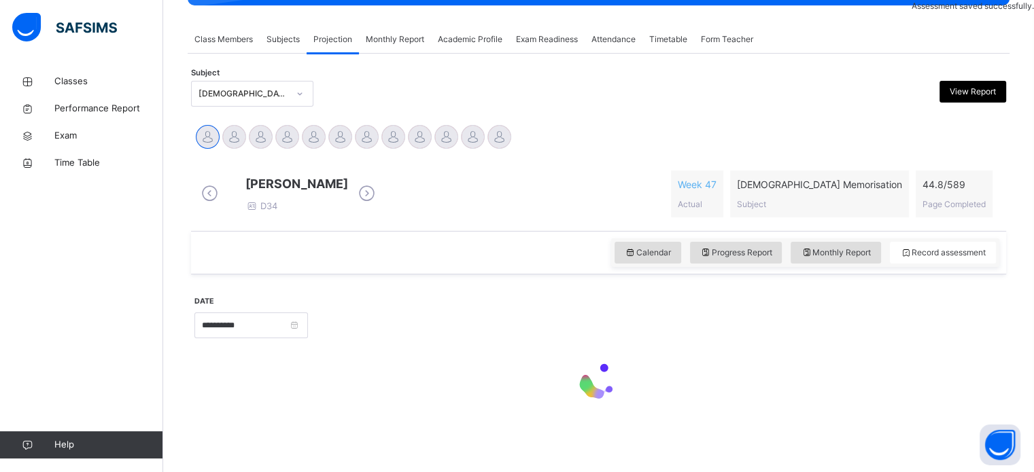
scroll to position [240, 0]
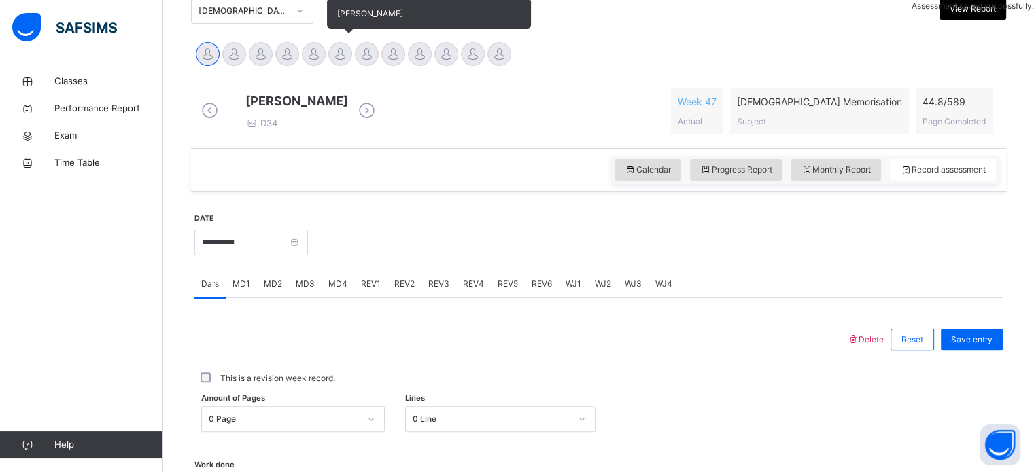
click at [337, 52] on div at bounding box center [340, 54] width 24 height 24
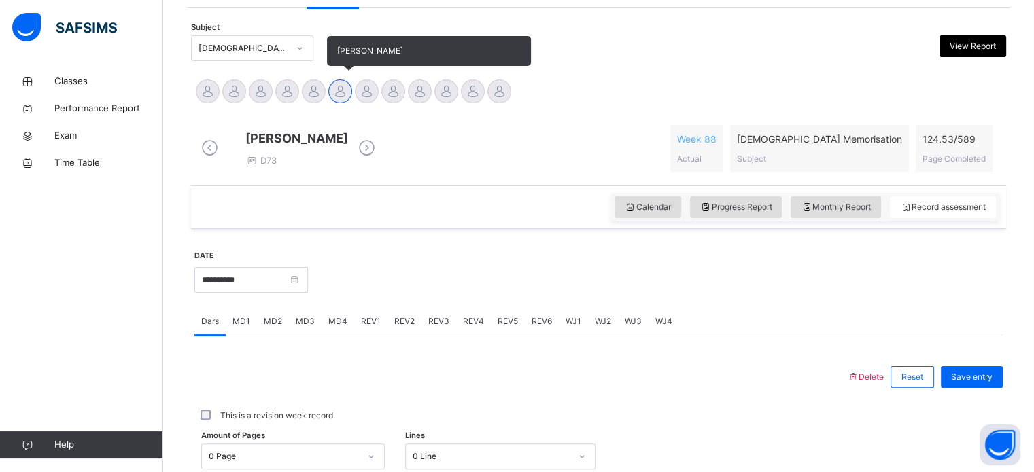
scroll to position [311, 0]
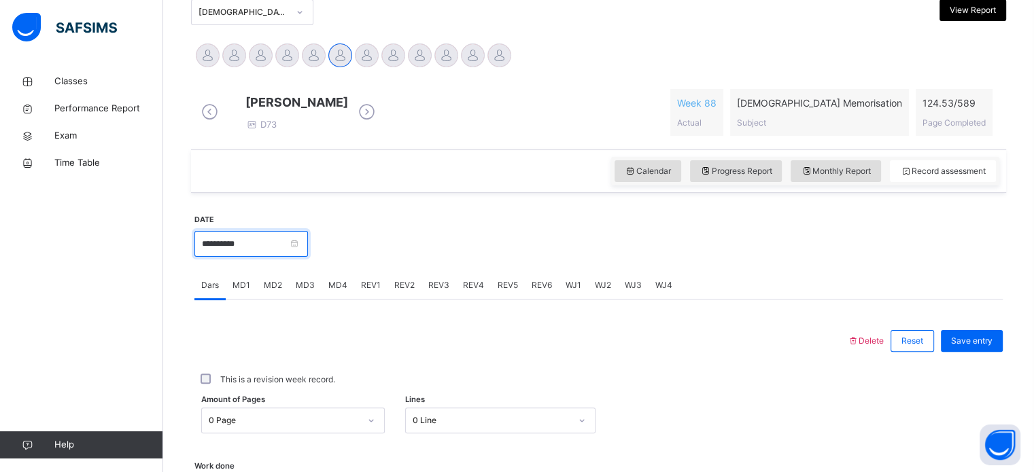
click at [226, 257] on input "**********" at bounding box center [251, 244] width 114 height 26
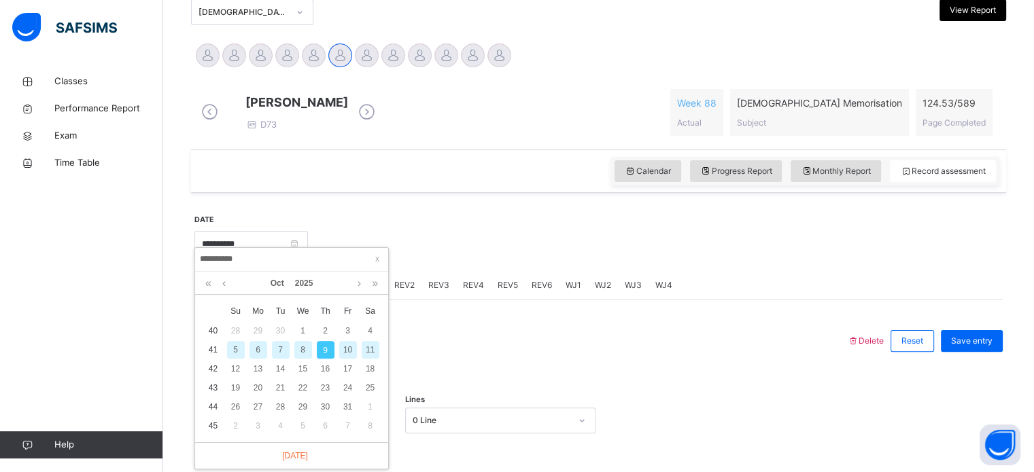
click at [359, 211] on div "**********" at bounding box center [598, 425] width 808 height 451
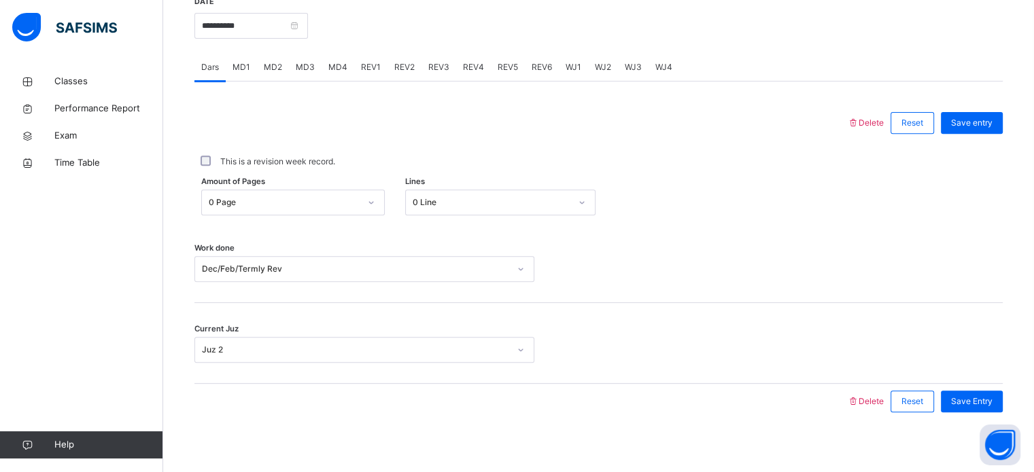
scroll to position [548, 0]
